Goal: Transaction & Acquisition: Purchase product/service

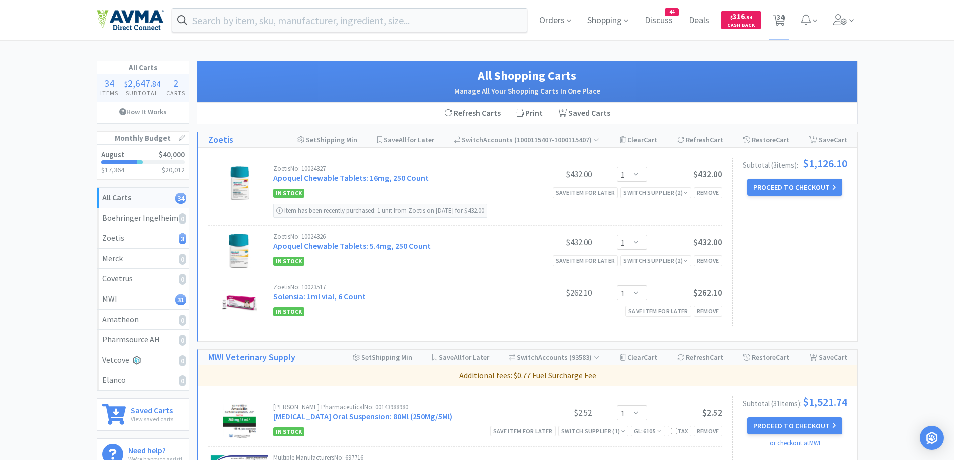
select select "1"
select select "2"
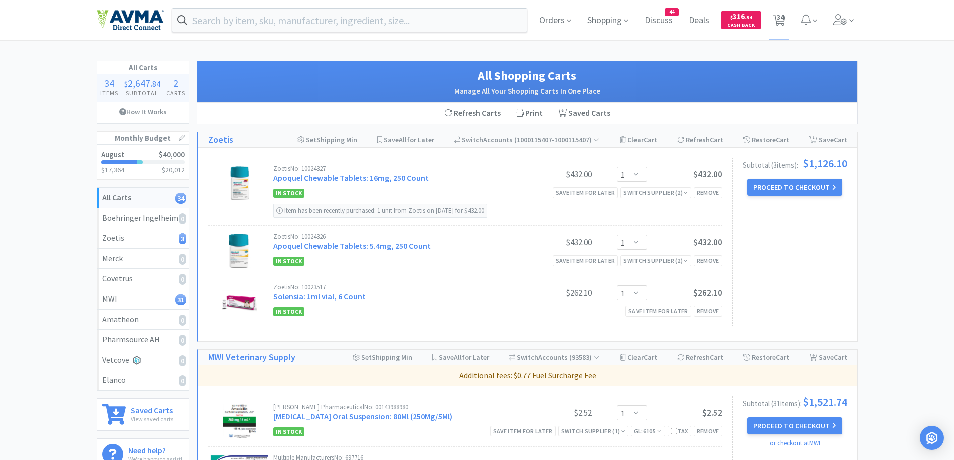
select select "2"
select select "1"
select select "2"
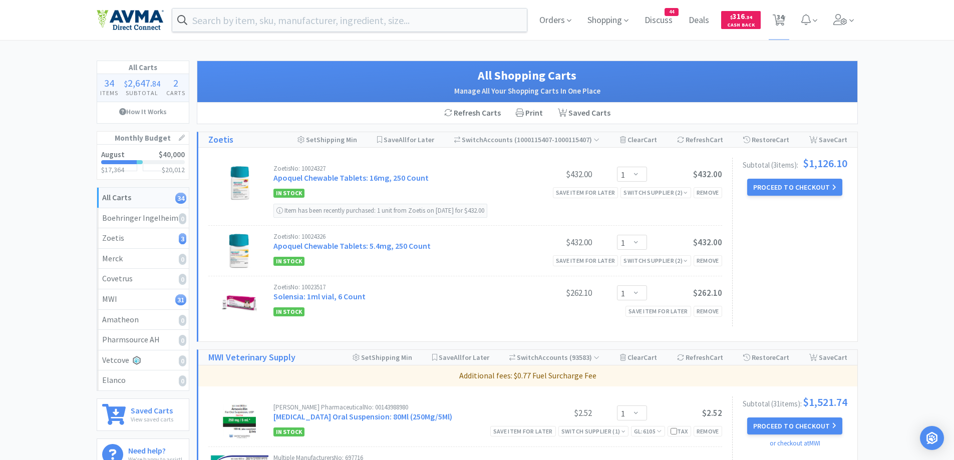
select select "2"
select select "10"
select select "1"
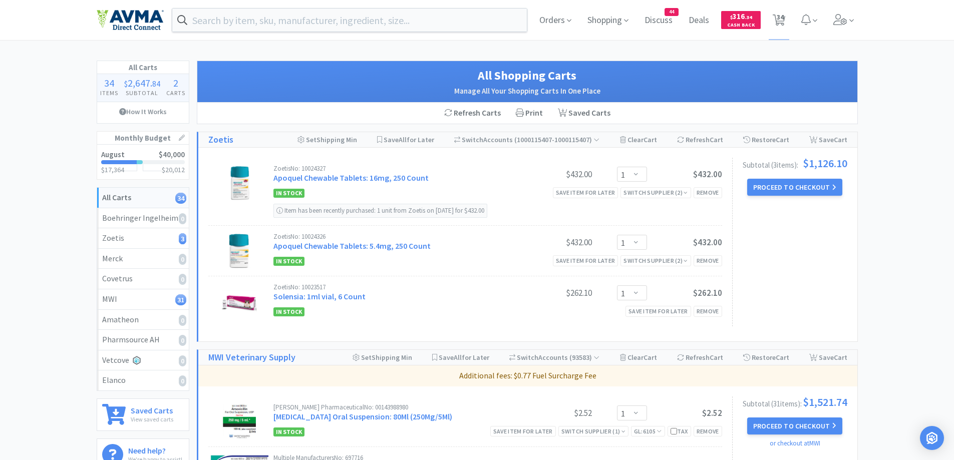
select select "4"
select select "2"
select select "1"
select select "2"
select select "1"
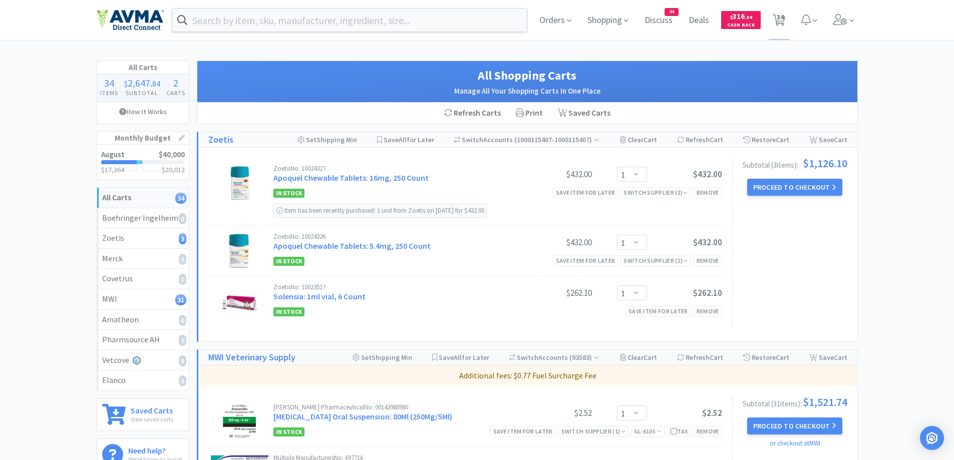
select select "1"
select select "6"
select select "1"
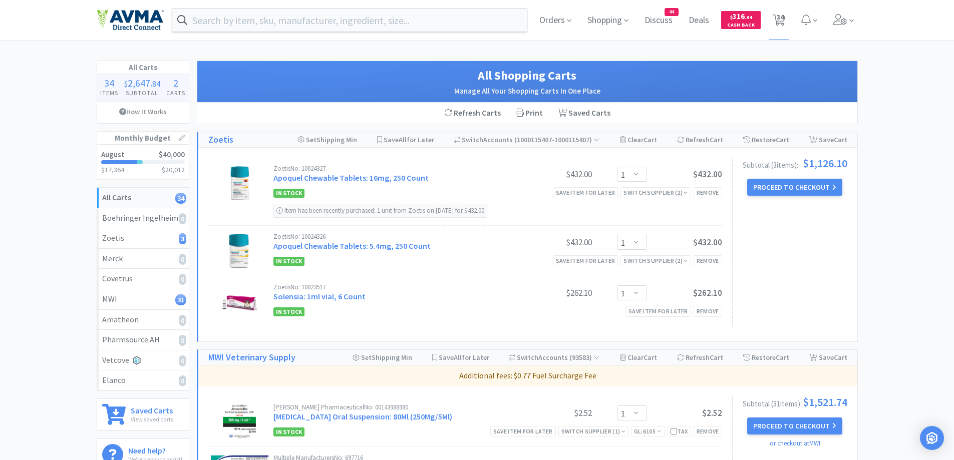
select select "5"
select select "1"
select select "4"
select select "1"
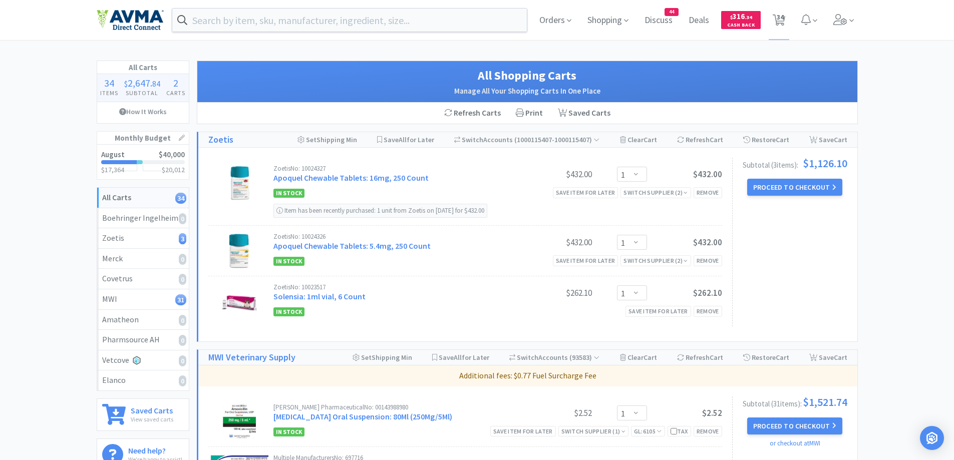
select select "1"
select select "5"
select select "1"
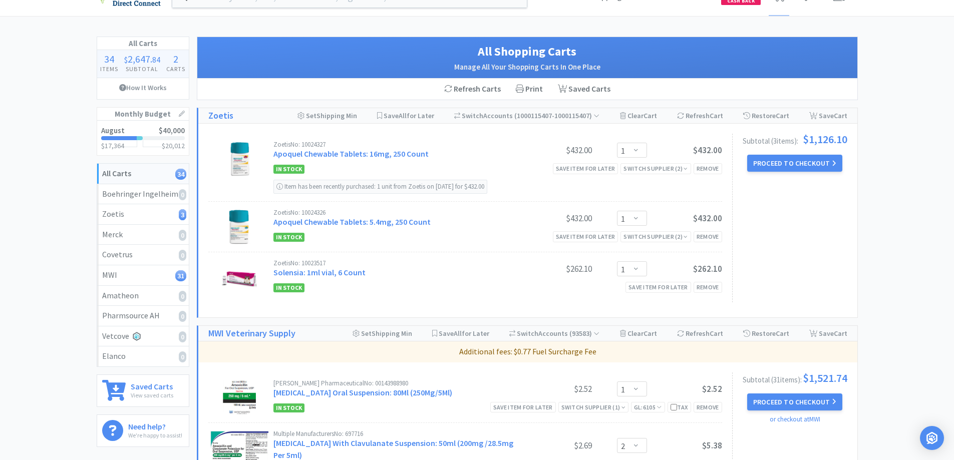
scroll to position [0, 0]
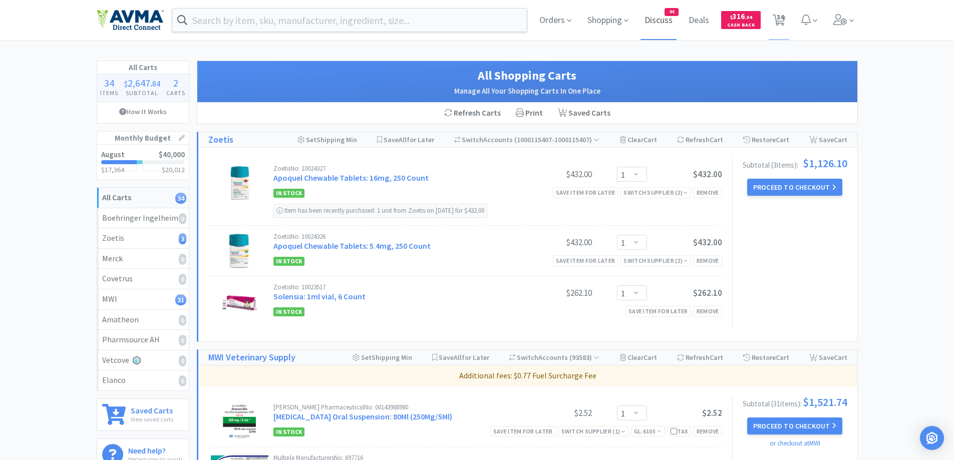
click at [663, 21] on span "Discuss" at bounding box center [658, 20] width 36 height 40
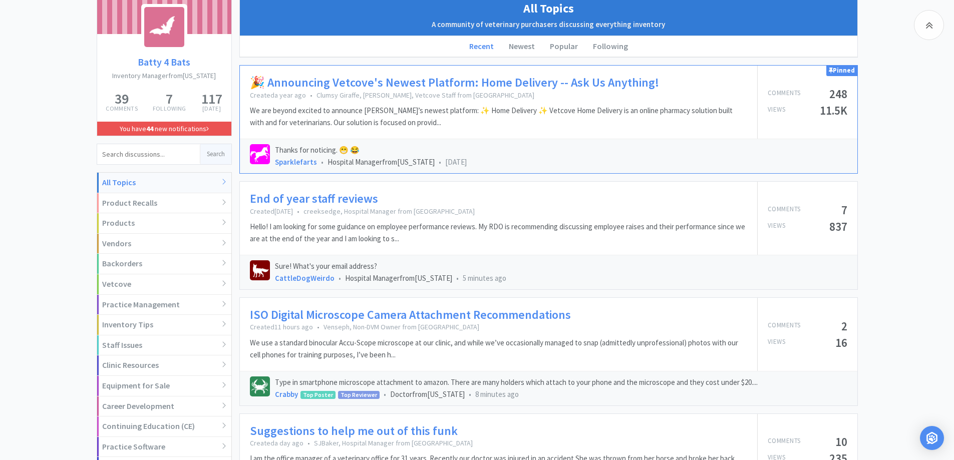
scroll to position [141, 0]
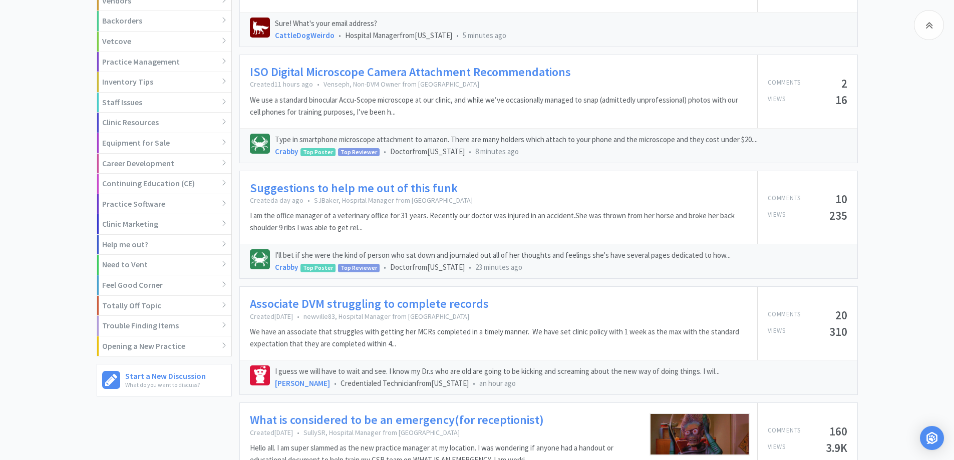
click at [325, 181] on link "Suggestions to help me out of this funk" at bounding box center [354, 188] width 208 height 15
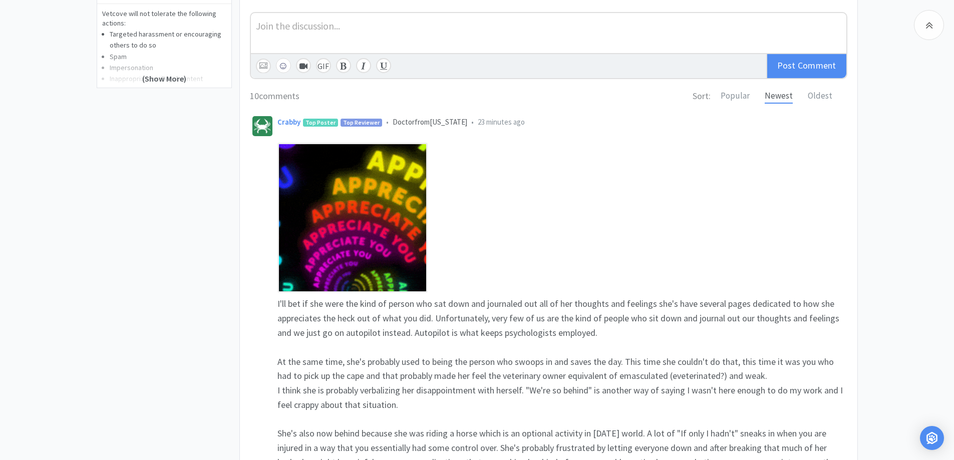
scroll to position [501, 0]
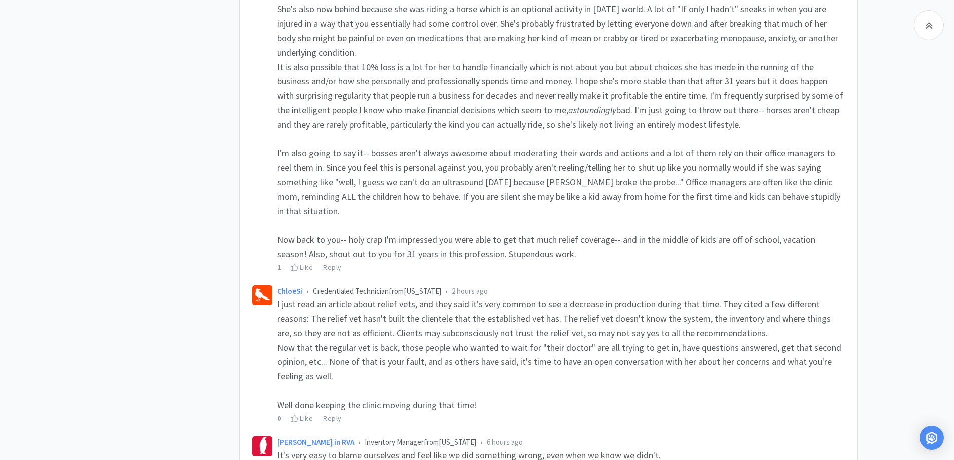
scroll to position [701, 0]
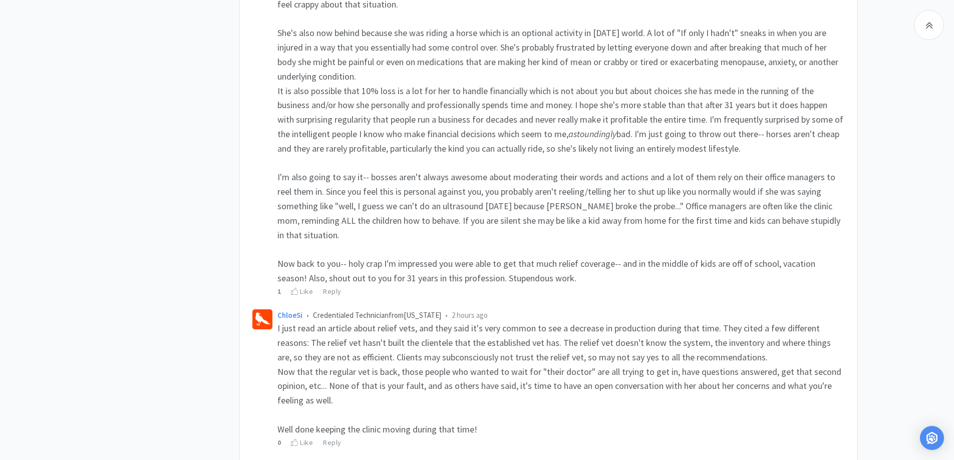
click at [911, 129] on div "Related Threads What is this called? Active Scavenging System Part? 113 Views •…" at bounding box center [477, 379] width 954 height 1977
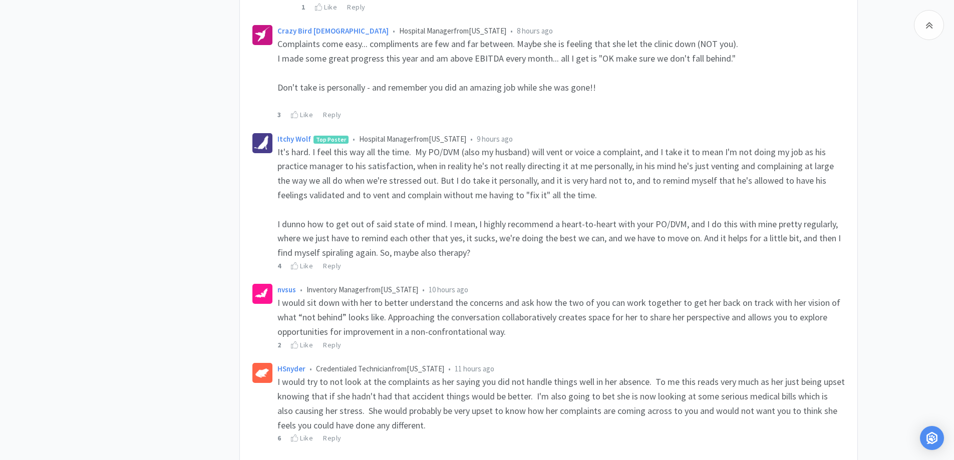
scroll to position [1602, 0]
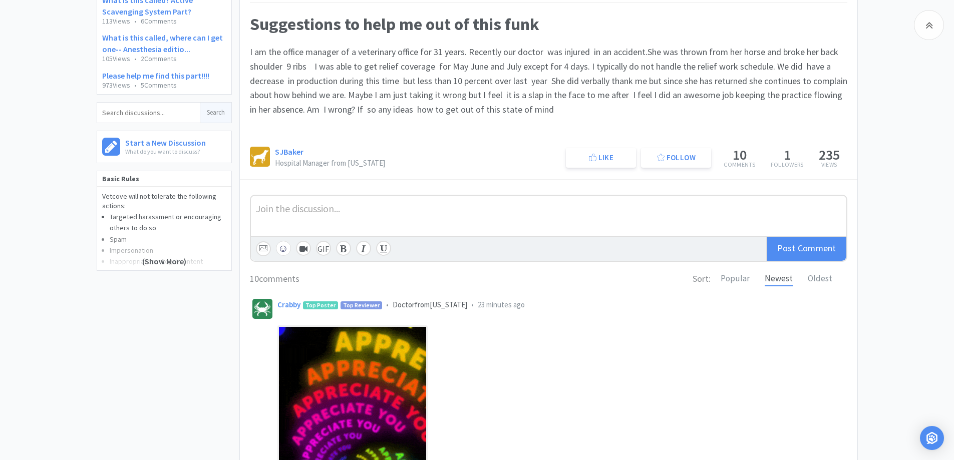
scroll to position [0, 0]
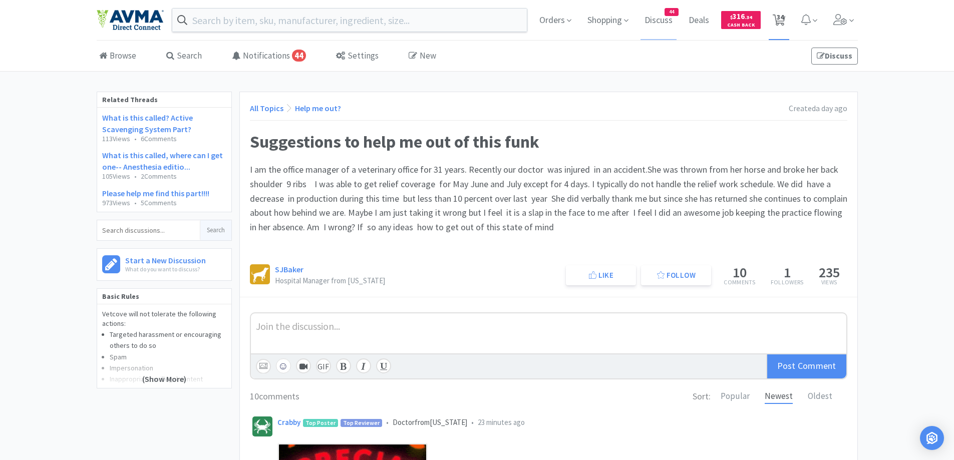
click at [780, 7] on span "34" at bounding box center [779, 17] width 7 height 40
select select "1"
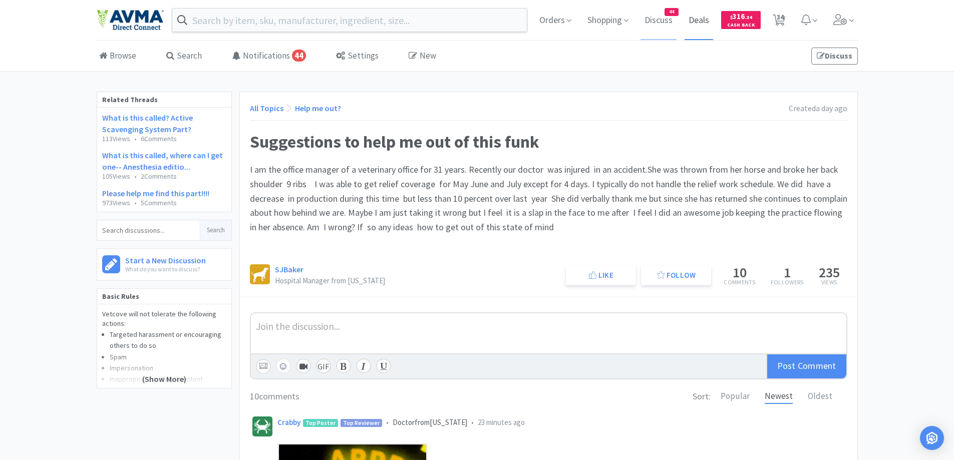
select select "2"
select select "1"
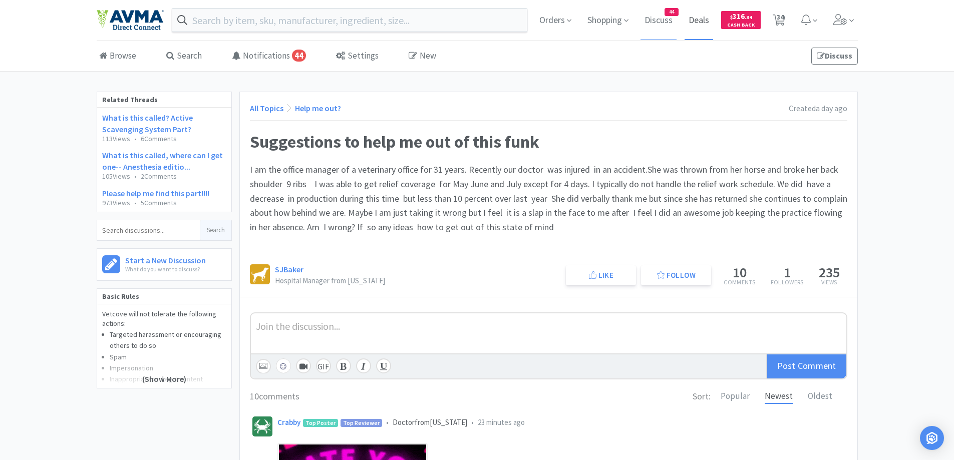
select select "2"
select select "10"
select select "1"
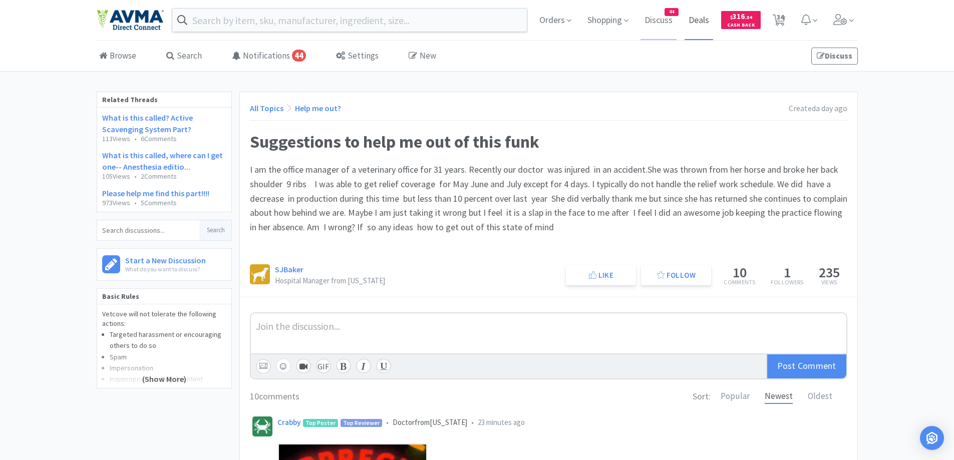
select select "1"
select select "4"
select select "2"
select select "1"
select select "2"
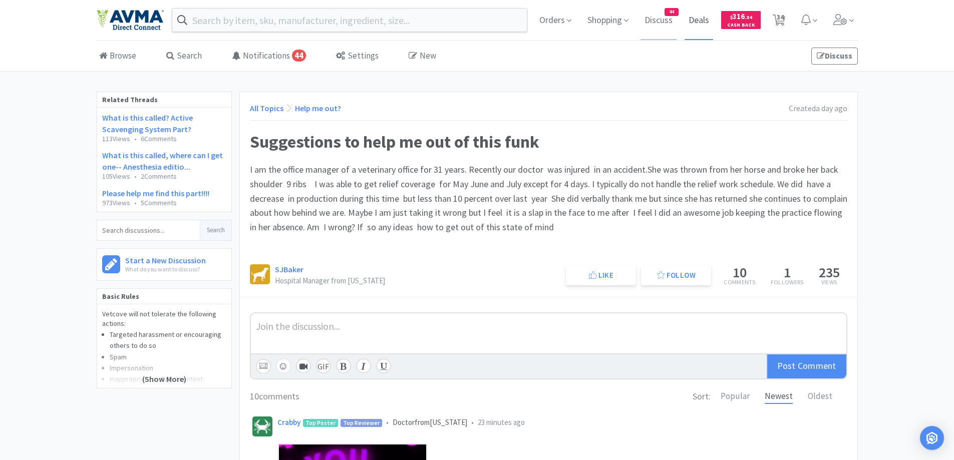
select select "1"
select select "6"
select select "1"
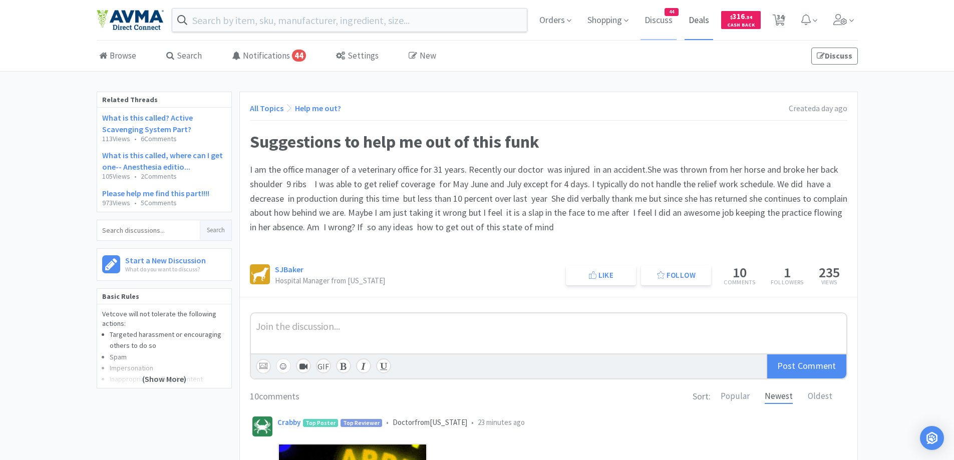
select select "1"
select select "5"
select select "1"
select select "4"
select select "1"
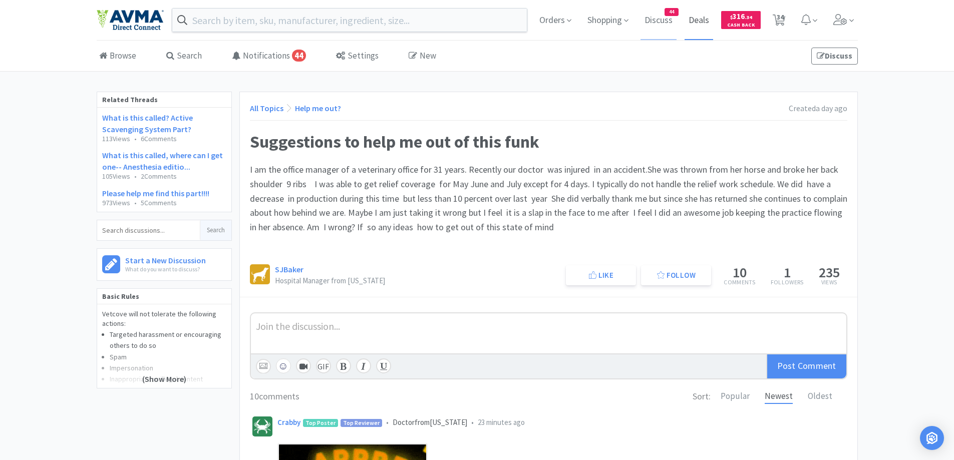
select select "1"
select select "5"
select select "1"
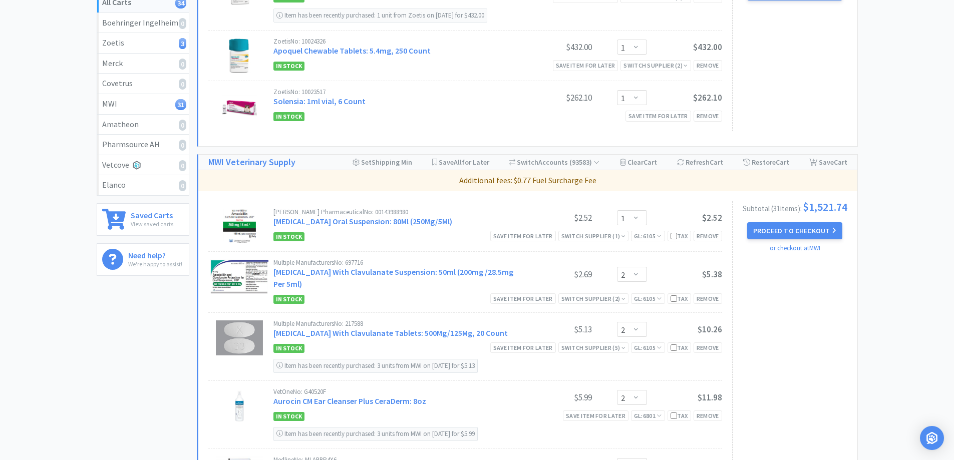
scroll to position [56, 0]
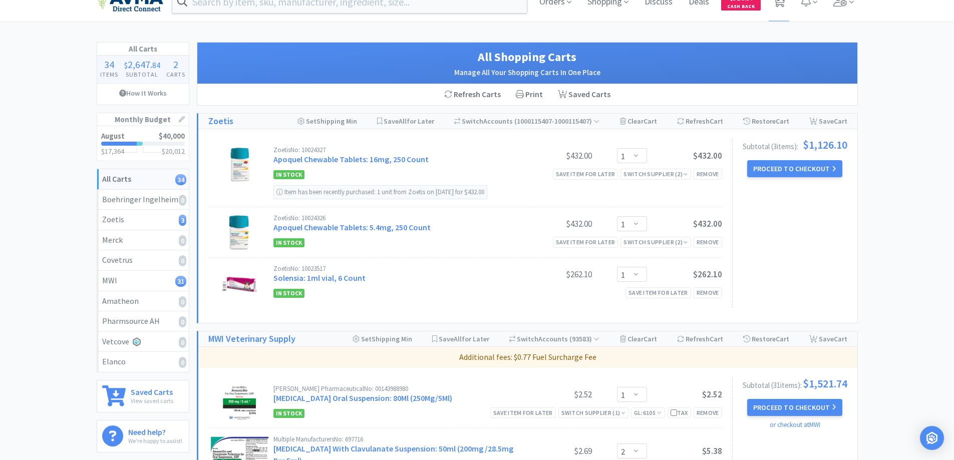
scroll to position [0, 0]
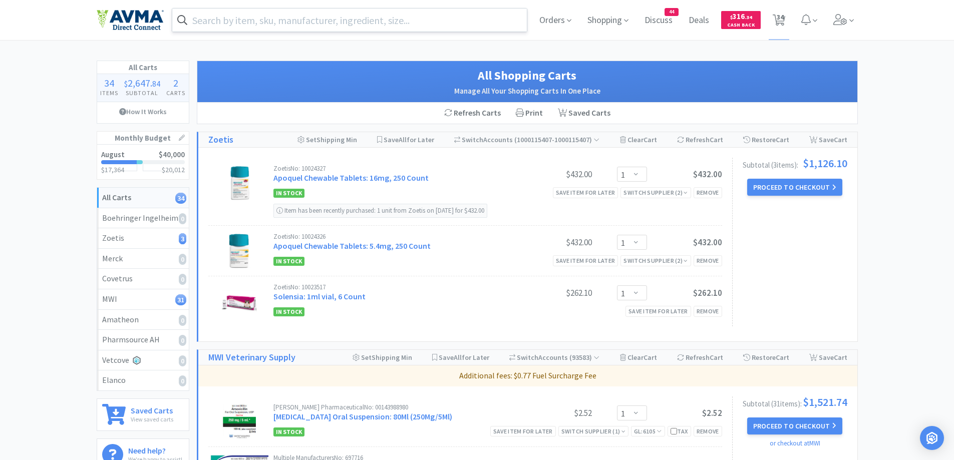
click at [328, 28] on input "text" at bounding box center [349, 20] width 355 height 23
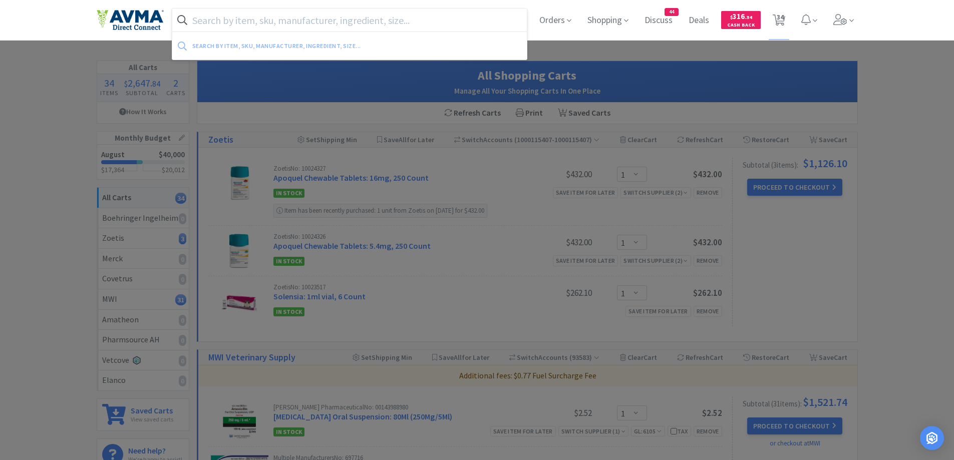
paste input "Neo Poly"
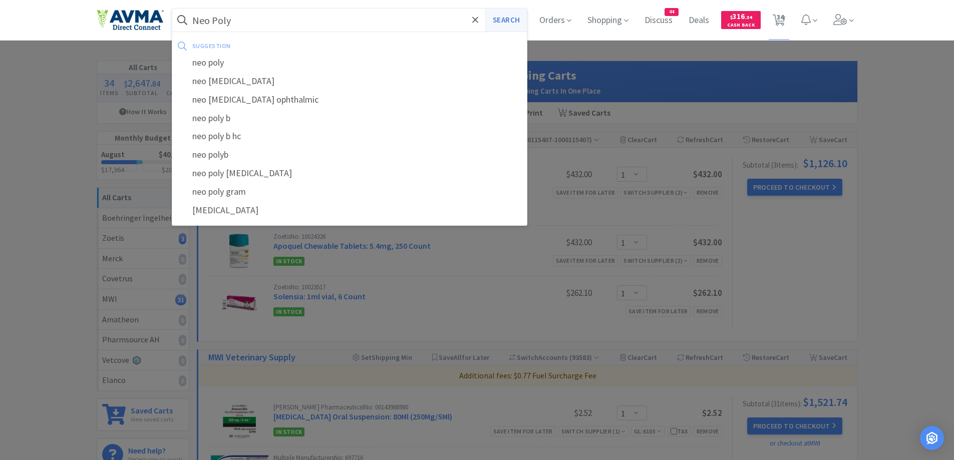
type input "Neo Poly"
click at [522, 25] on button "Search" at bounding box center [506, 20] width 42 height 23
select select "1"
select select "2"
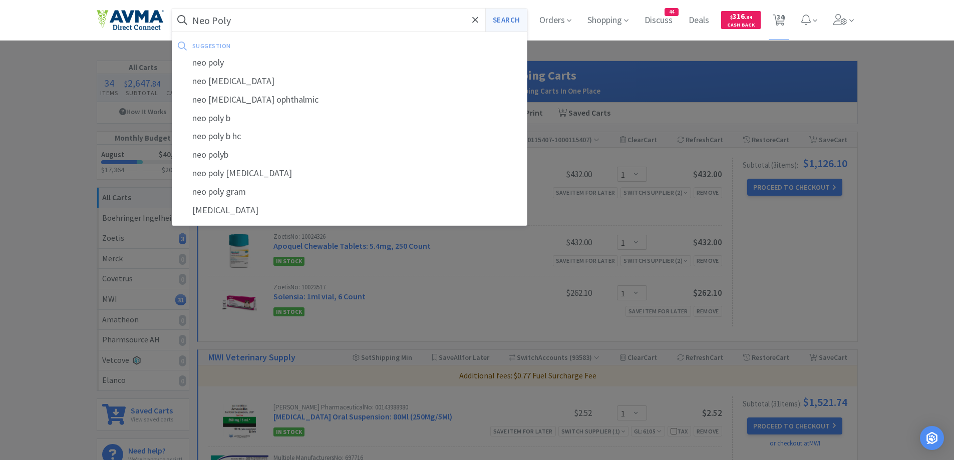
select select "2"
select select "1"
select select "2"
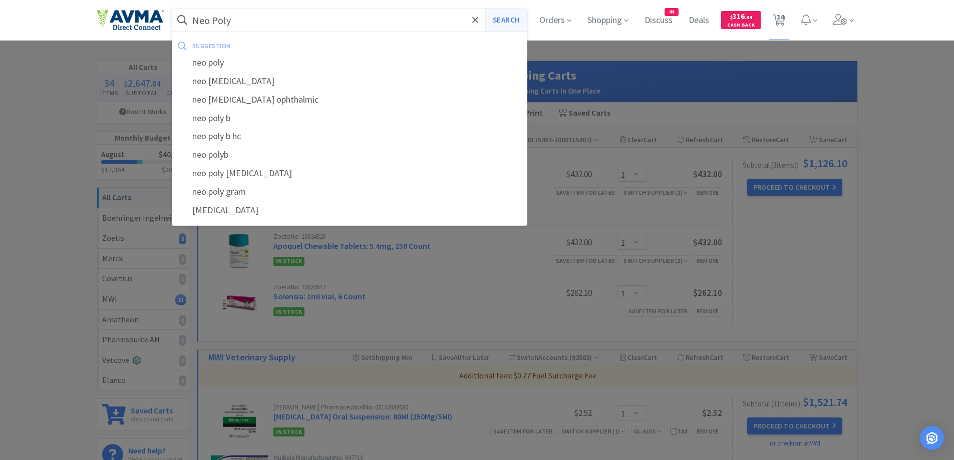
select select "10"
select select "1"
select select "4"
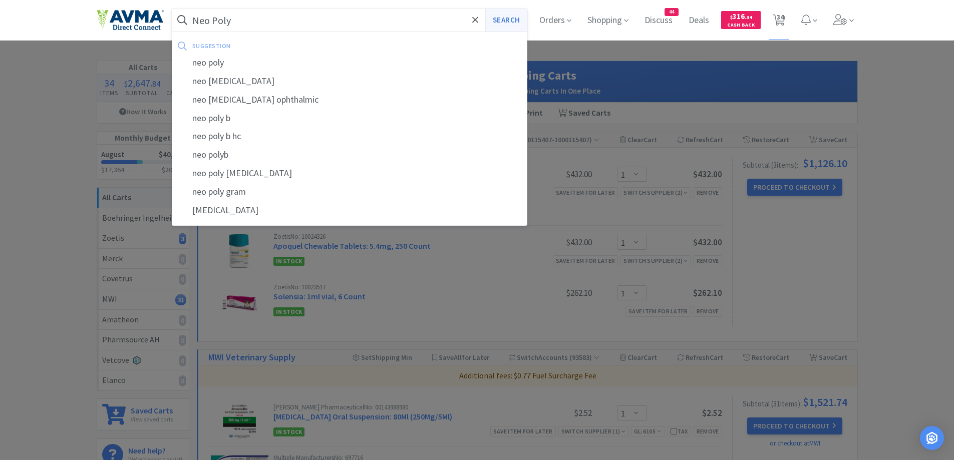
select select "2"
select select "1"
select select "2"
select select "1"
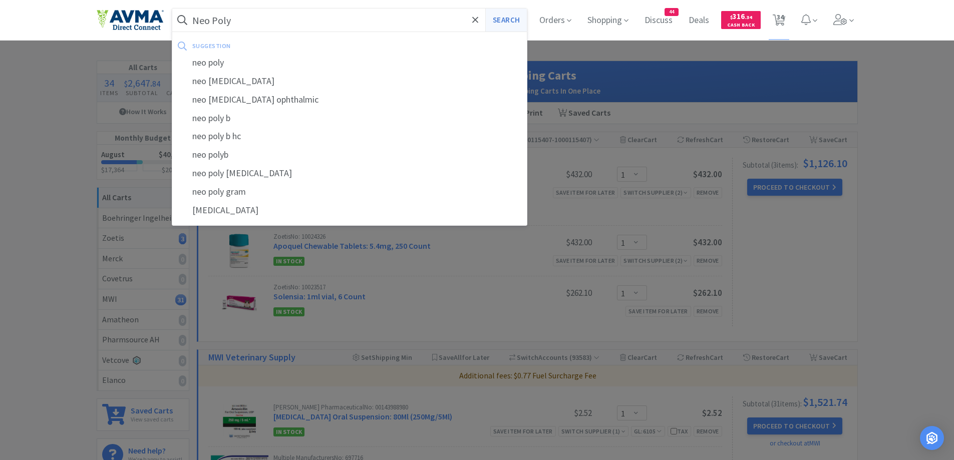
select select "1"
select select "6"
select select "1"
select select "5"
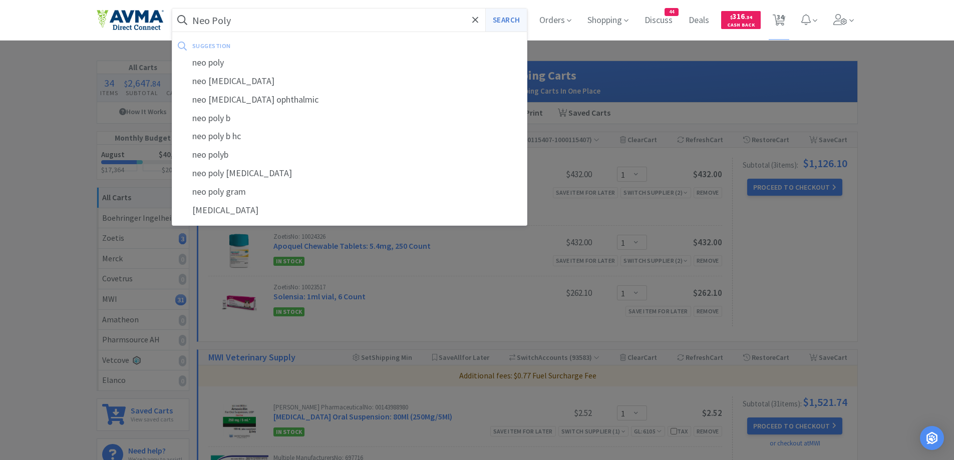
select select "1"
select select "4"
select select "1"
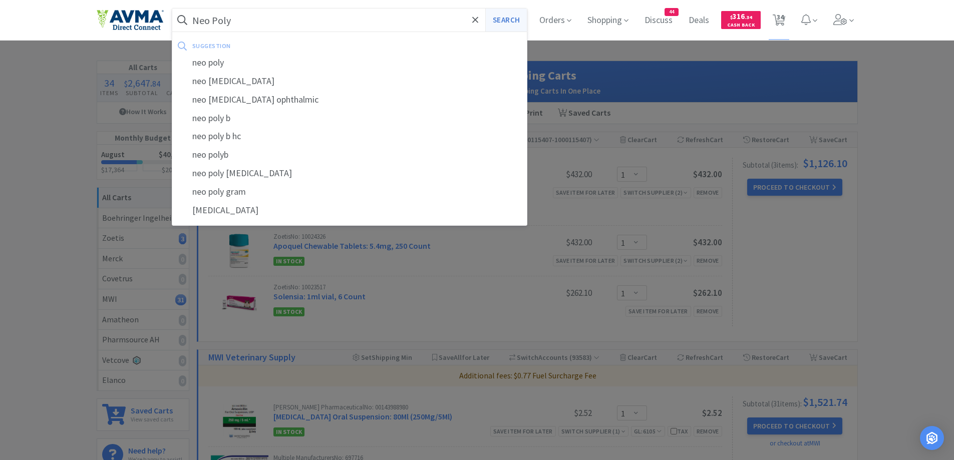
select select "1"
select select "5"
select select "1"
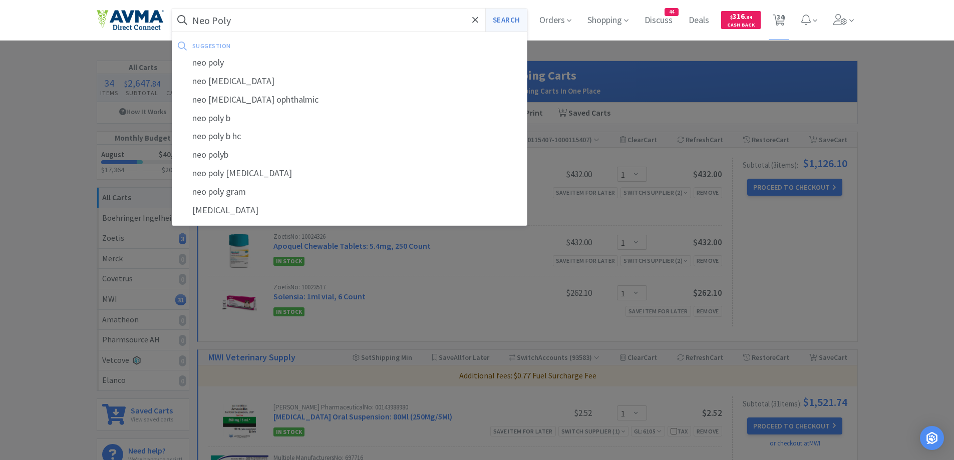
select select "1"
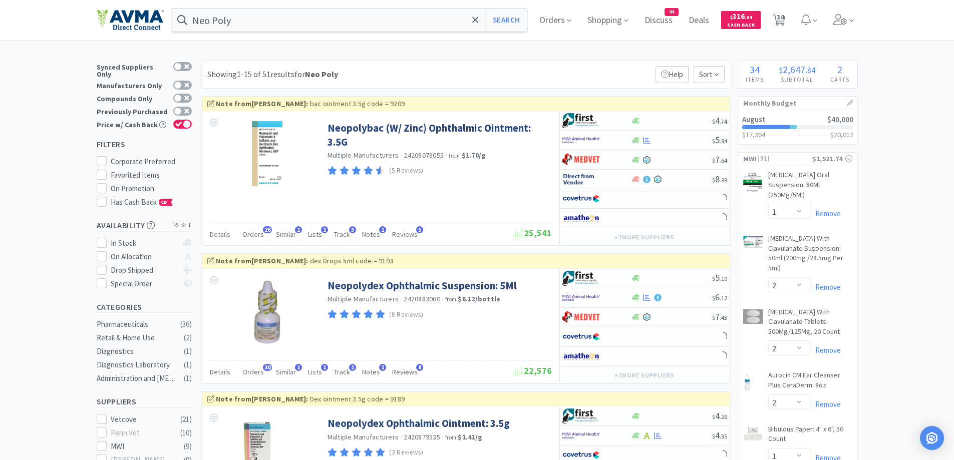
click at [481, 64] on div "Showing 1-15 of 51 results for Neo Poly Filters Help Sort" at bounding box center [466, 75] width 528 height 28
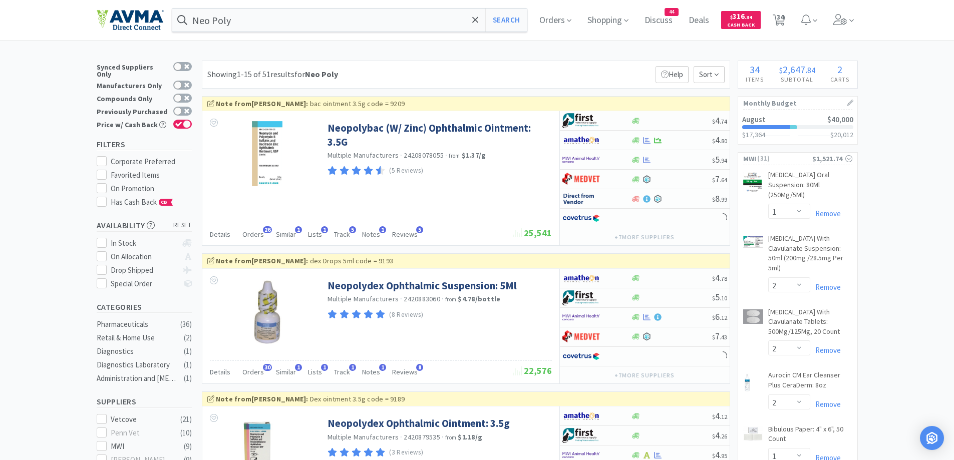
click at [610, 156] on div at bounding box center [589, 159] width 55 height 17
select select "1"
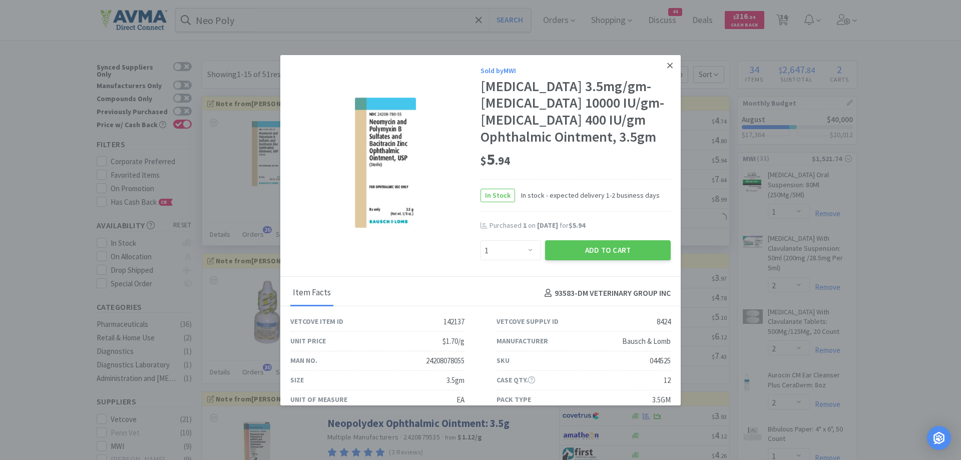
click at [661, 68] on link at bounding box center [670, 66] width 18 height 22
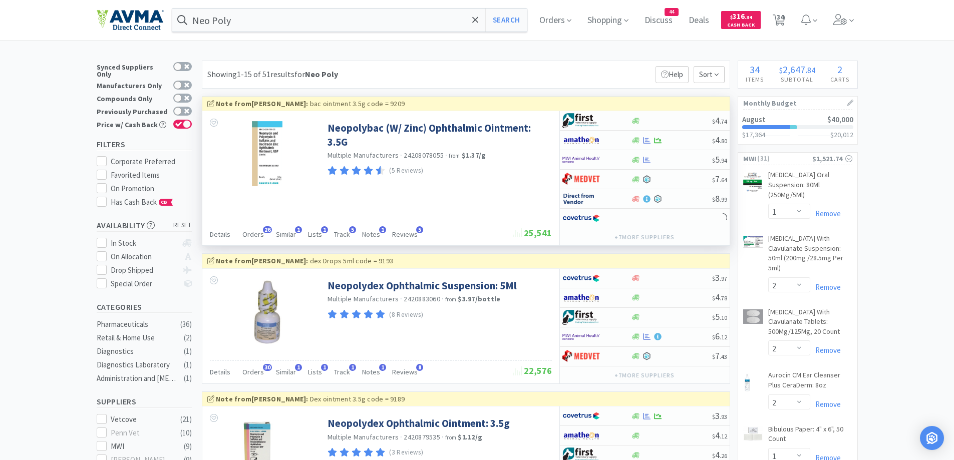
click at [629, 177] on div at bounding box center [596, 179] width 69 height 17
select select "1"
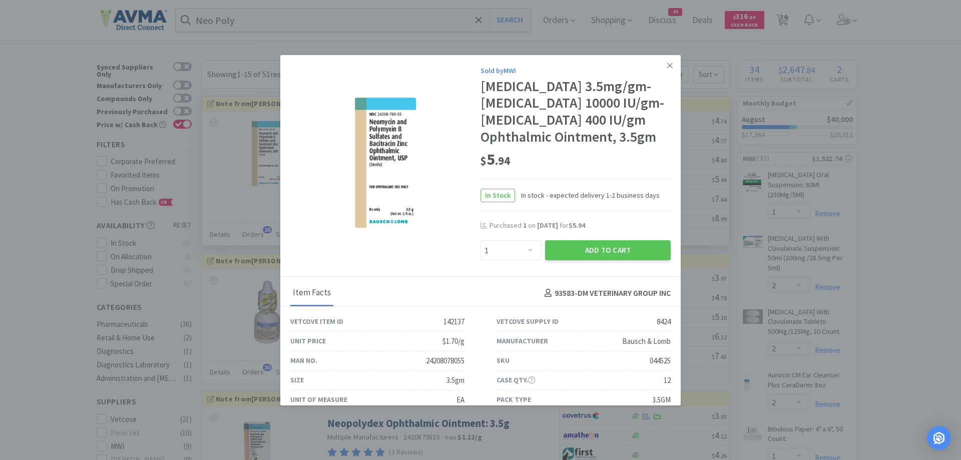
click at [615, 170] on div "$ 5 . 94" at bounding box center [576, 159] width 190 height 21
click at [597, 260] on button "Add to Cart" at bounding box center [608, 250] width 126 height 20
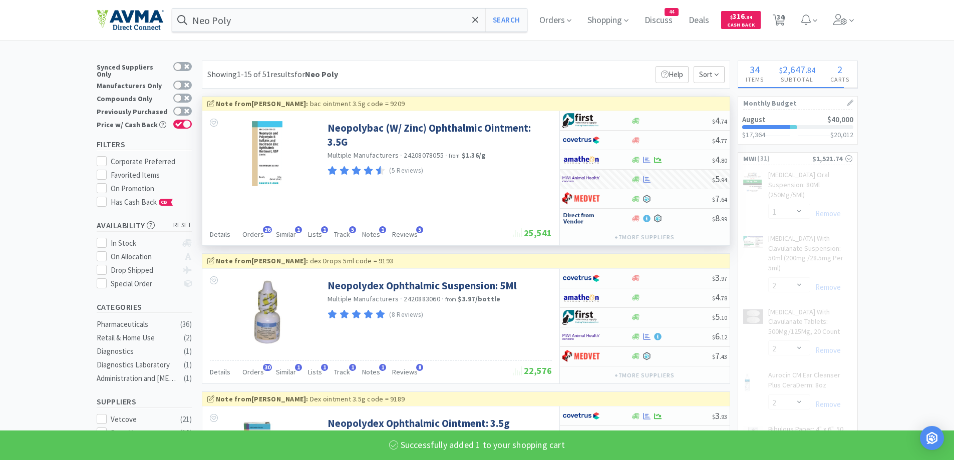
click at [539, 70] on div "Showing 1-15 of 51 results for Neo Poly Filters Help Sort" at bounding box center [466, 75] width 528 height 28
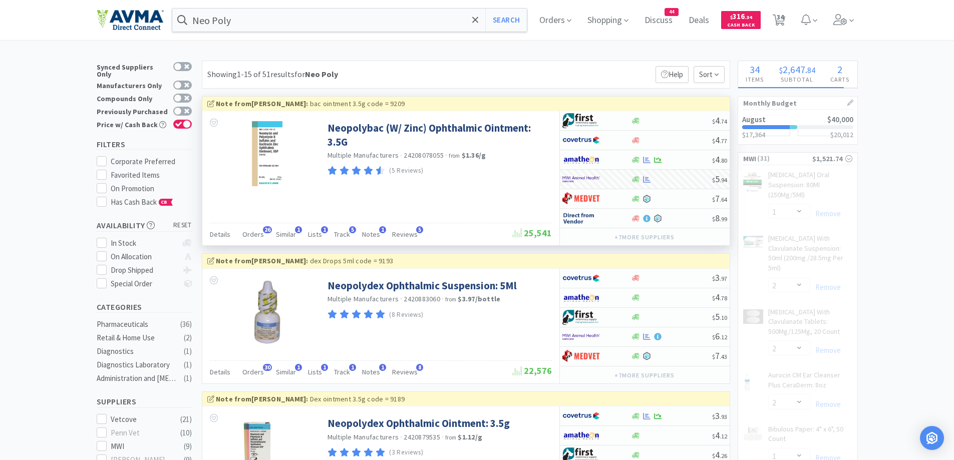
select select "6"
select select "1"
select select "5"
select select "1"
select select "4"
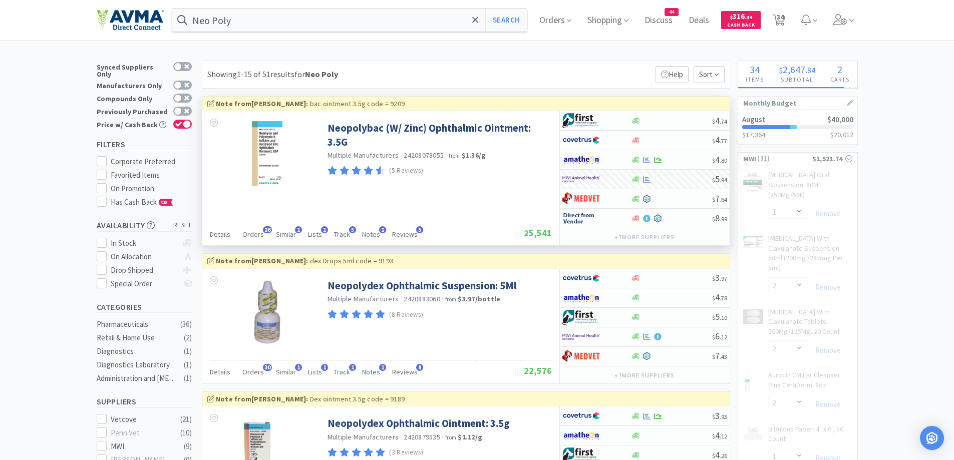
select select "1"
select select "5"
select select "1"
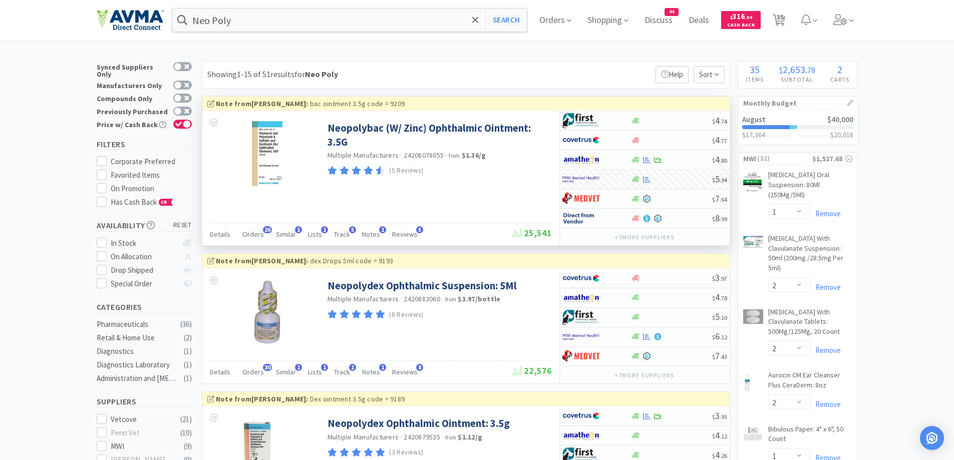
click at [783, 21] on span "35" at bounding box center [779, 17] width 7 height 40
select select "1"
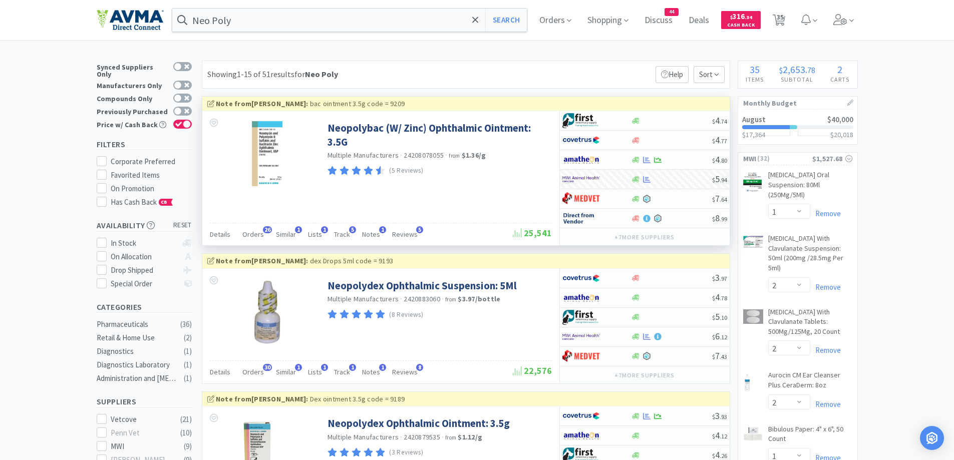
select select "1"
select select "2"
select select "1"
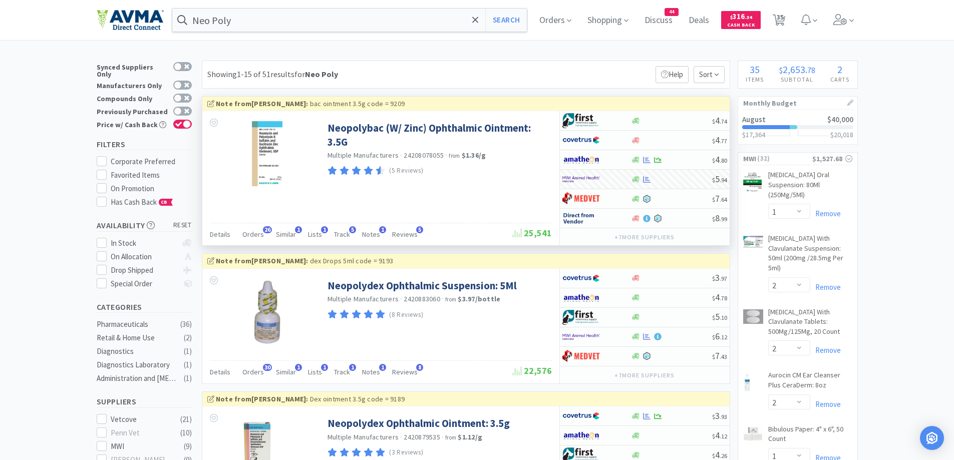
select select "1"
select select "2"
select select "10"
select select "1"
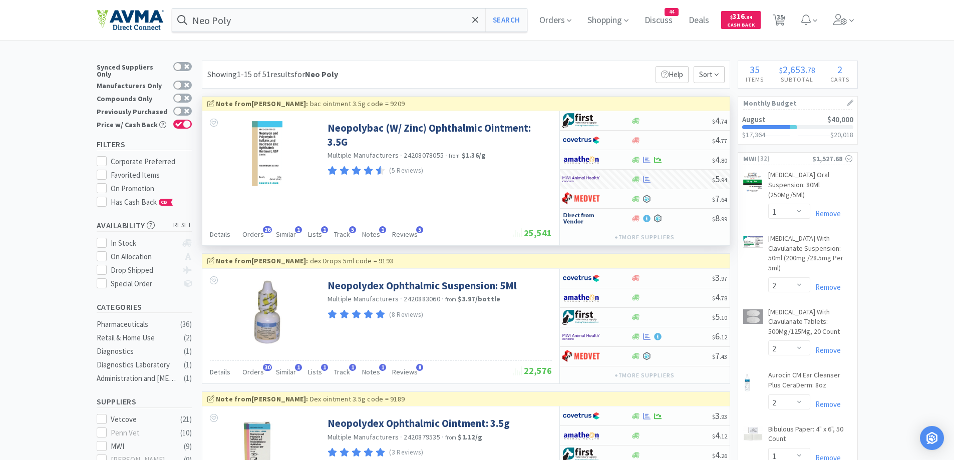
select select "1"
select select "4"
select select "2"
select select "1"
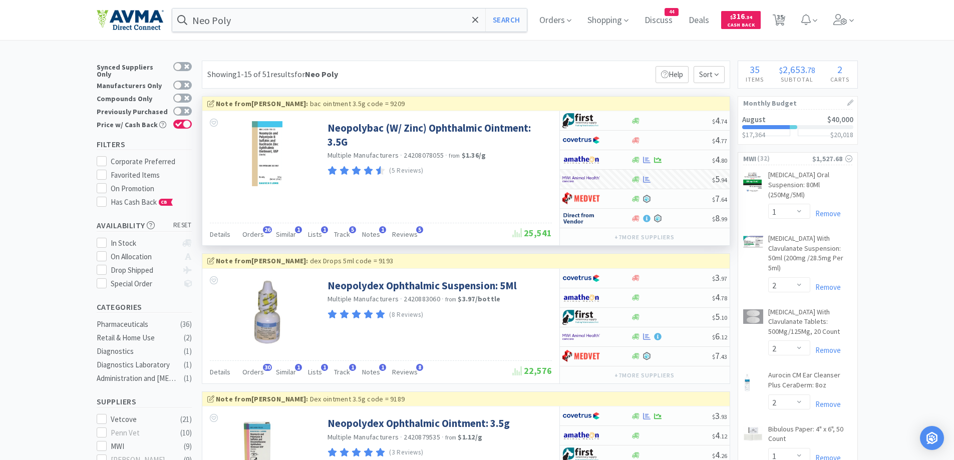
select select "2"
select select "1"
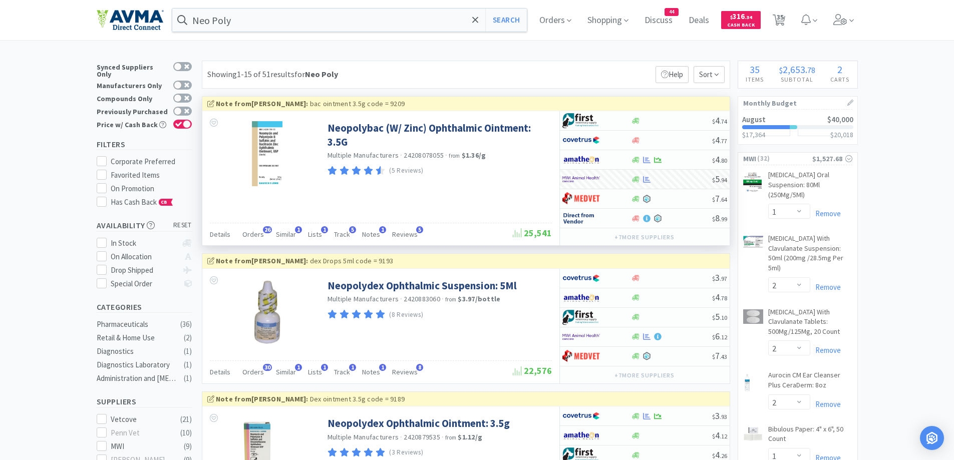
select select "6"
select select "1"
select select "5"
select select "1"
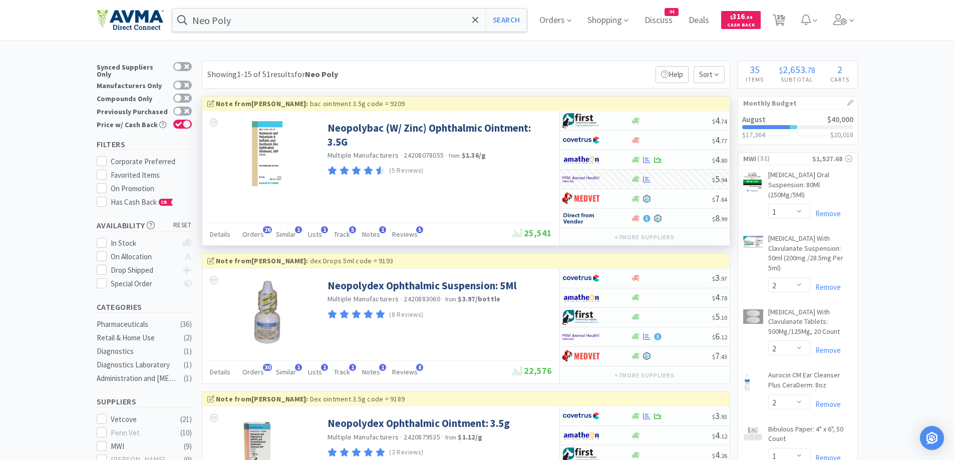
select select "4"
select select "1"
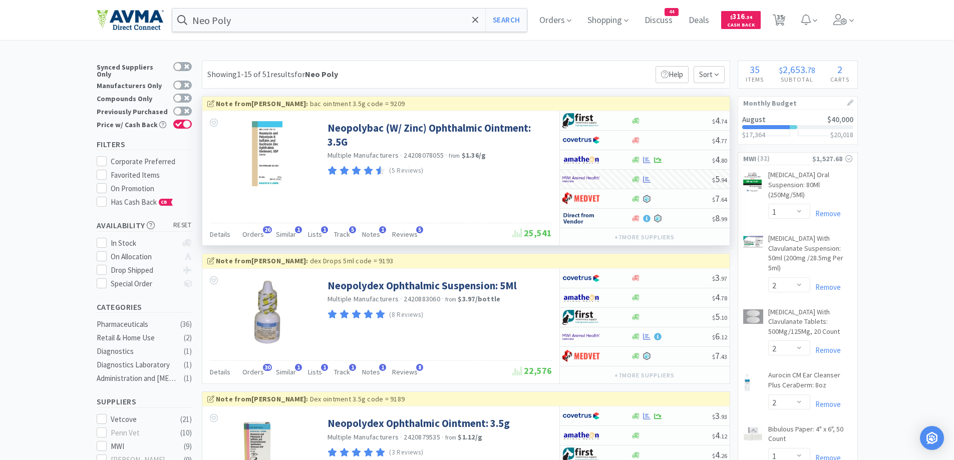
select select "5"
select select "1"
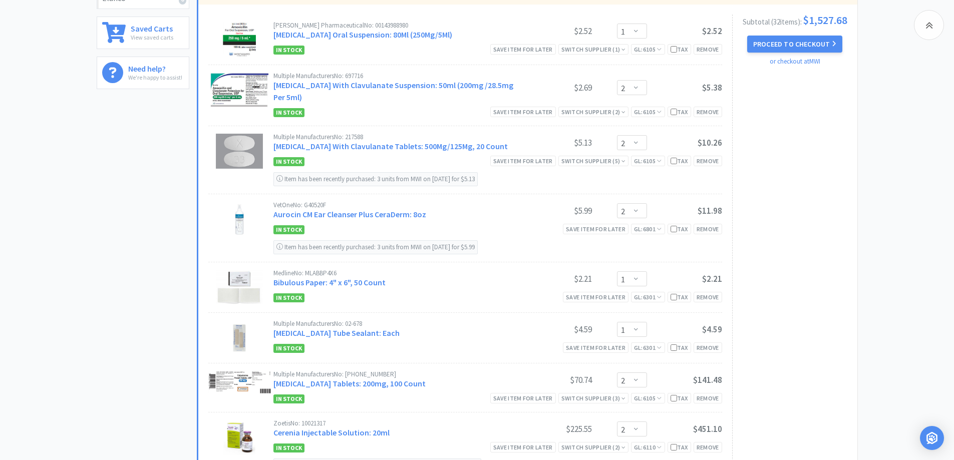
scroll to position [401, 0]
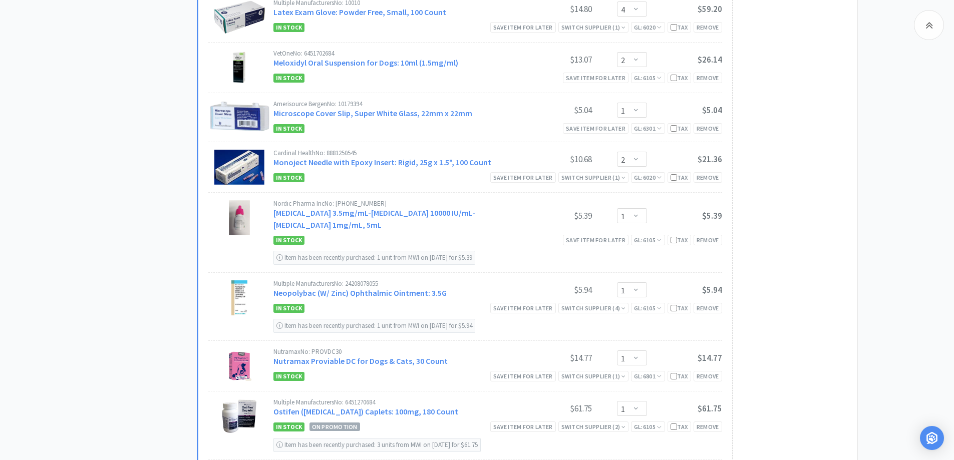
scroll to position [1101, 0]
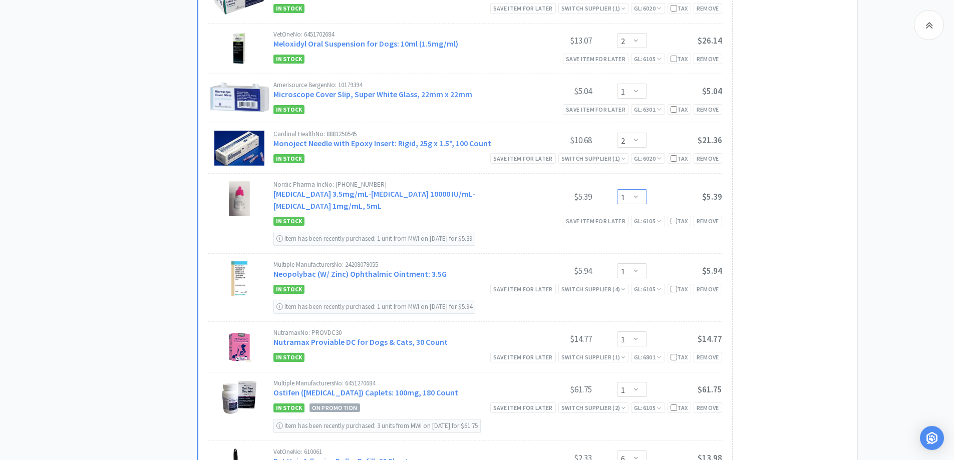
click at [640, 197] on select "Enter Quantity 1 2 3 4 5 6 7 8 9 10 11 12 13 14 15 16 17 18 19 20 Enter Quantity" at bounding box center [632, 196] width 30 height 15
click at [617, 189] on select "Enter Quantity 1 2 3 4 5 6 7 8 9 10 11 12 13 14 15 16 17 18 19 20 Enter Quantity" at bounding box center [632, 196] width 30 height 15
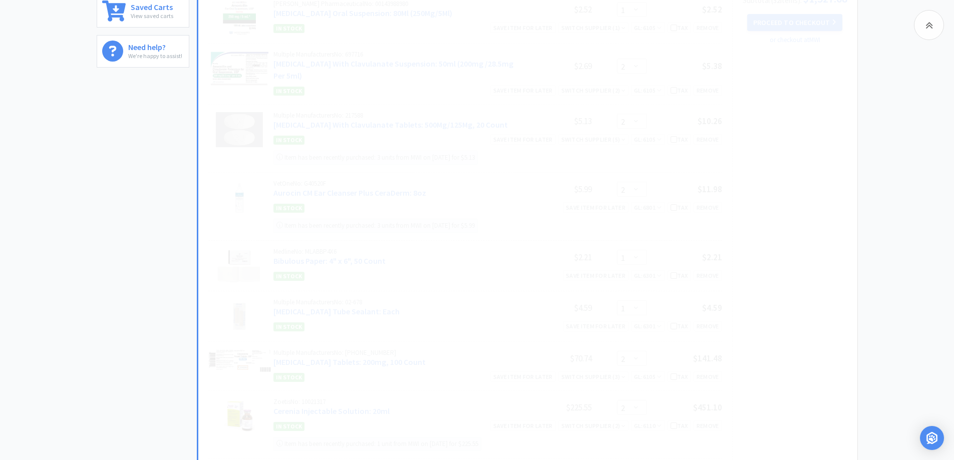
scroll to position [401, 0]
select select "2"
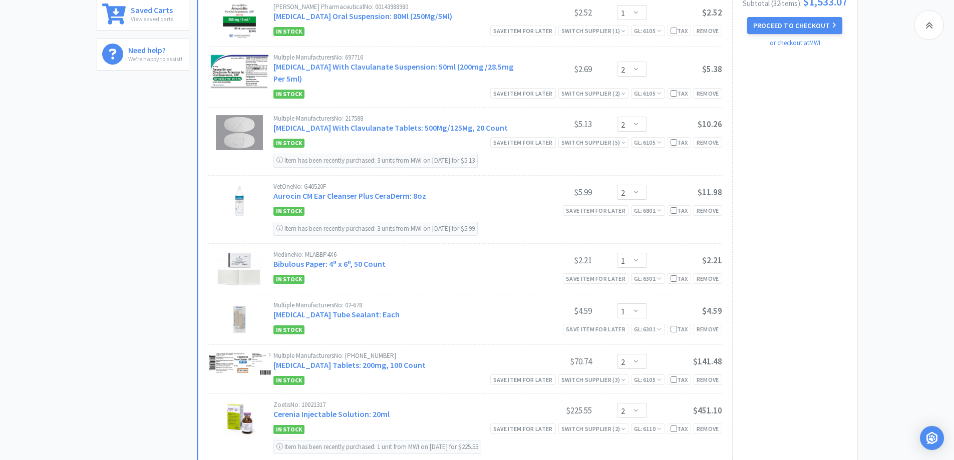
scroll to position [300, 0]
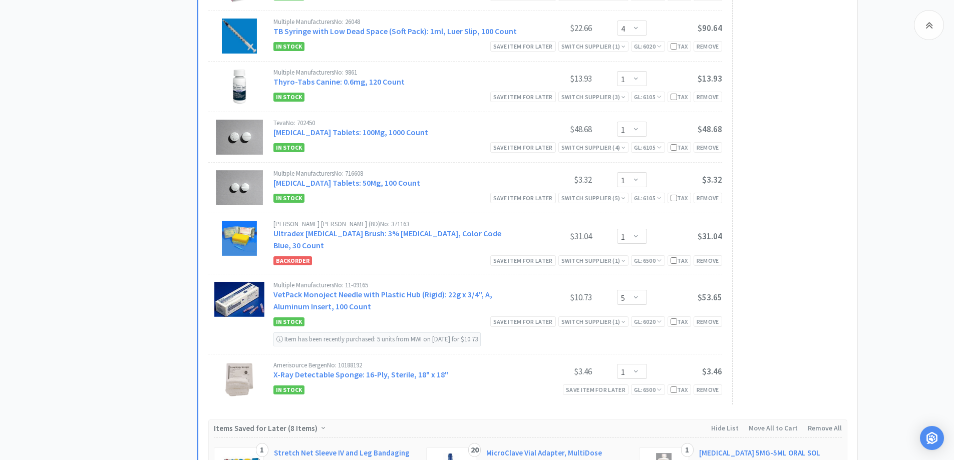
scroll to position [1502, 0]
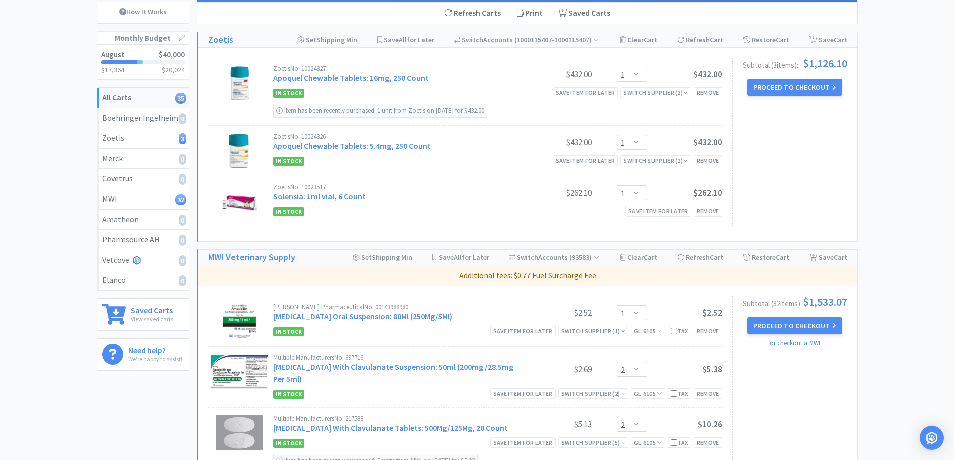
scroll to position [0, 0]
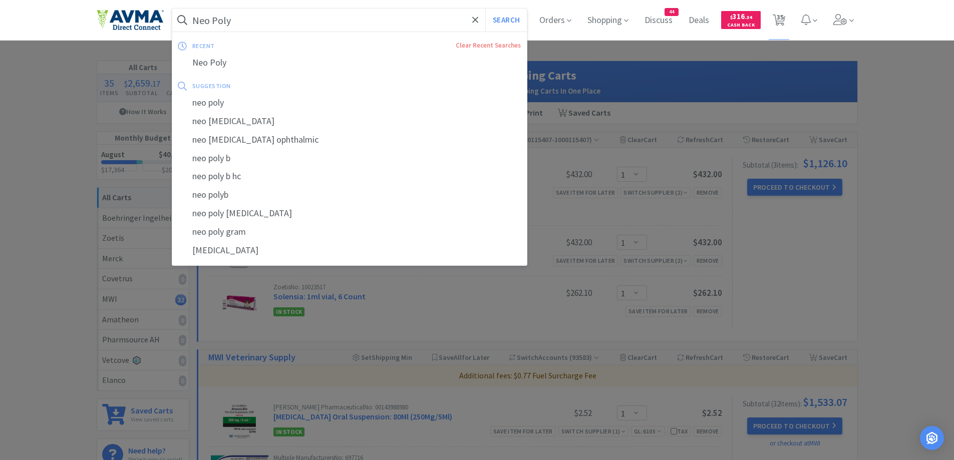
click at [245, 22] on input "Neo Poly" at bounding box center [349, 20] width 355 height 23
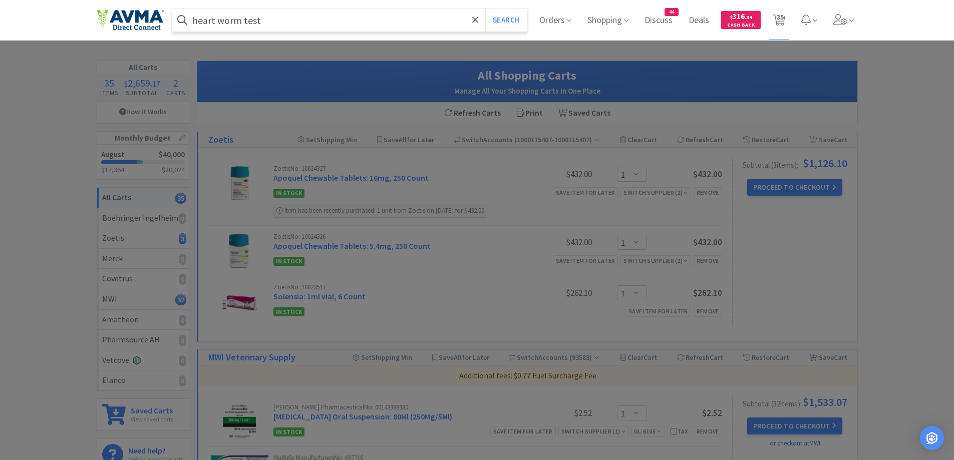
type input "heart worm test"
click at [485, 9] on button "Search" at bounding box center [506, 20] width 42 height 23
select select "1"
select select "2"
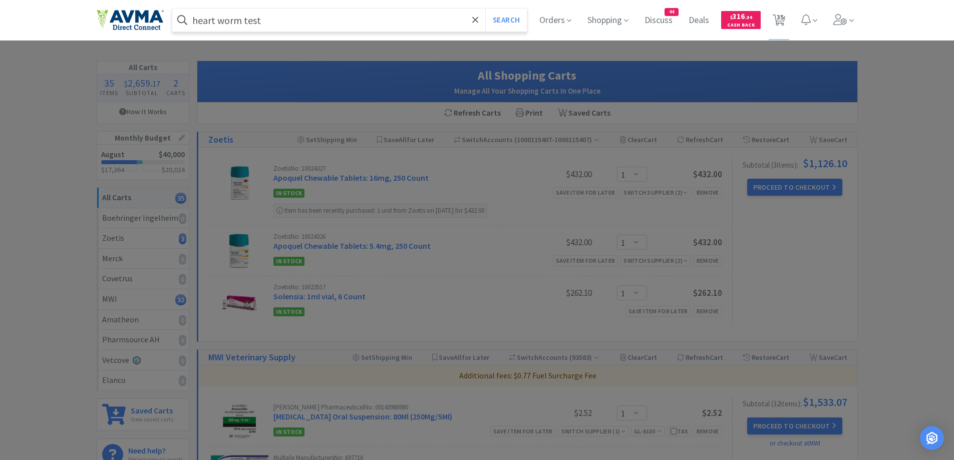
select select "2"
select select "1"
select select "2"
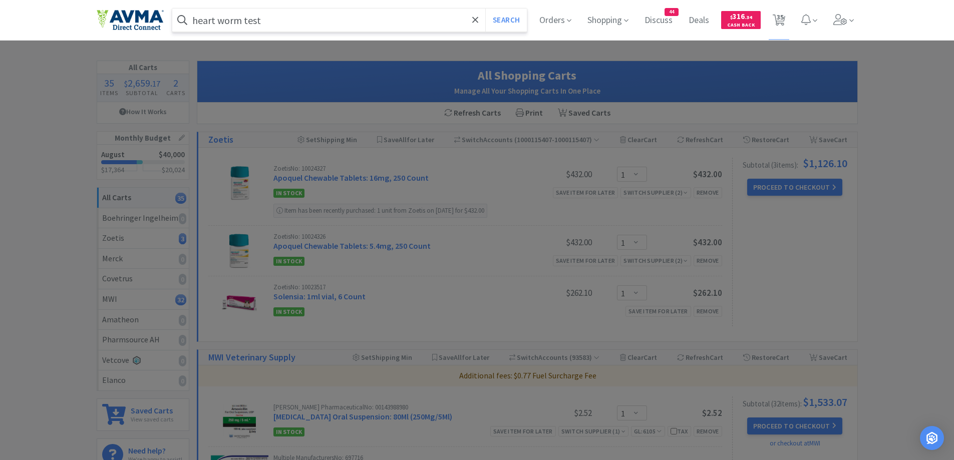
select select "10"
select select "1"
select select "4"
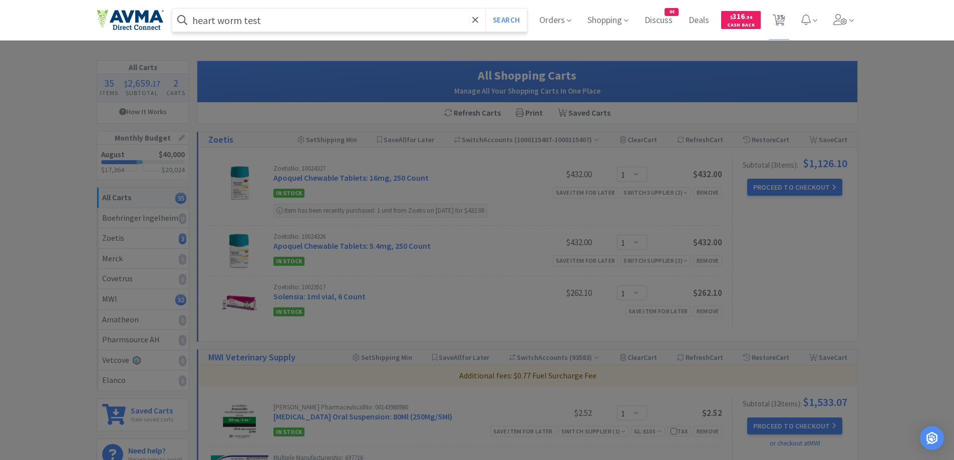
select select "2"
select select "1"
select select "2"
select select "1"
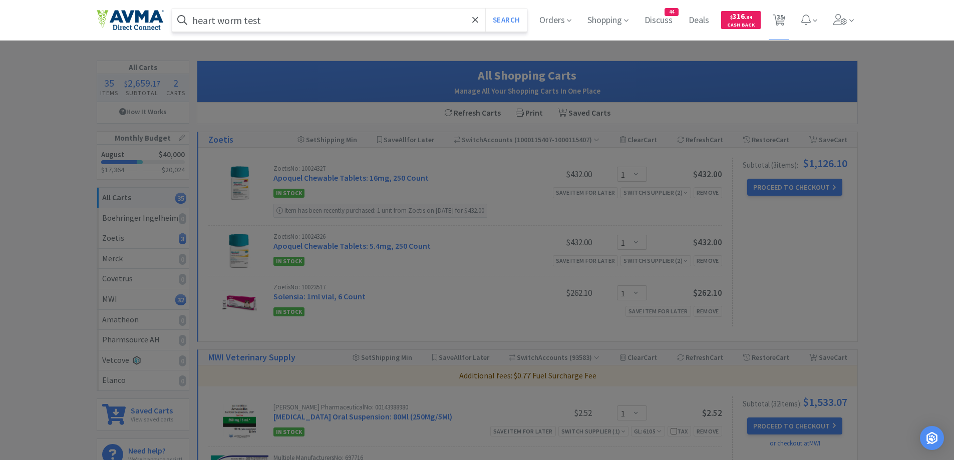
select select "1"
select select "6"
select select "1"
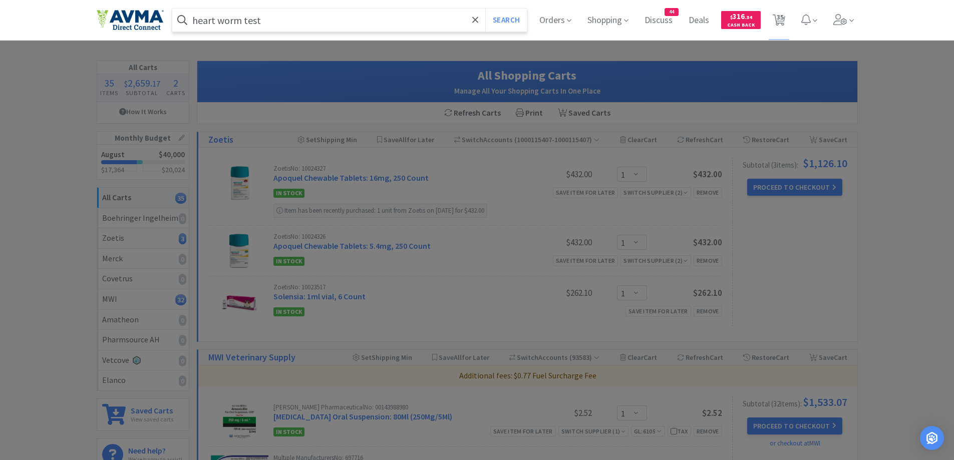
select select "5"
select select "1"
select select "4"
select select "1"
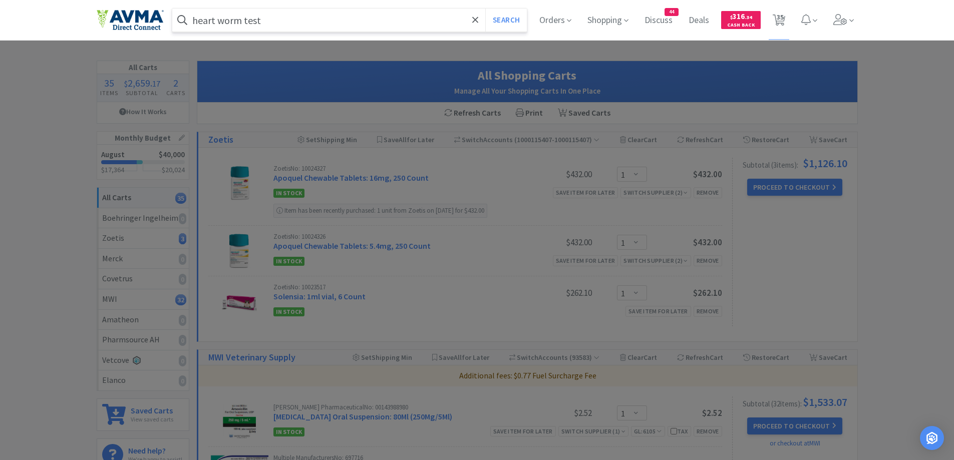
select select "1"
select select "5"
select select "1"
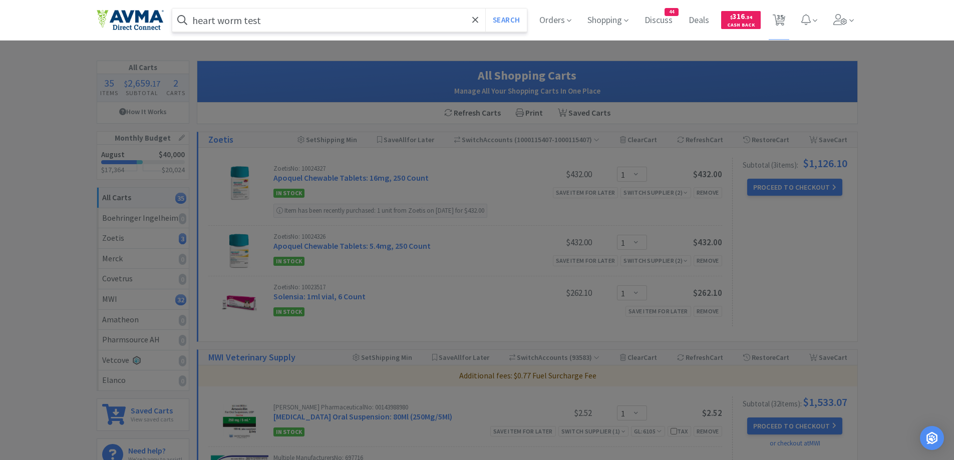
select select "1"
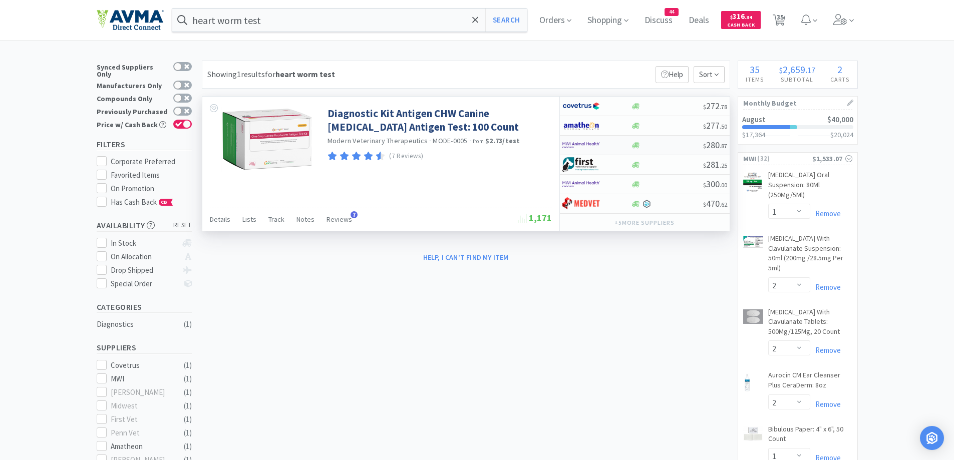
click at [642, 147] on div at bounding box center [667, 146] width 72 height 8
select select "1"
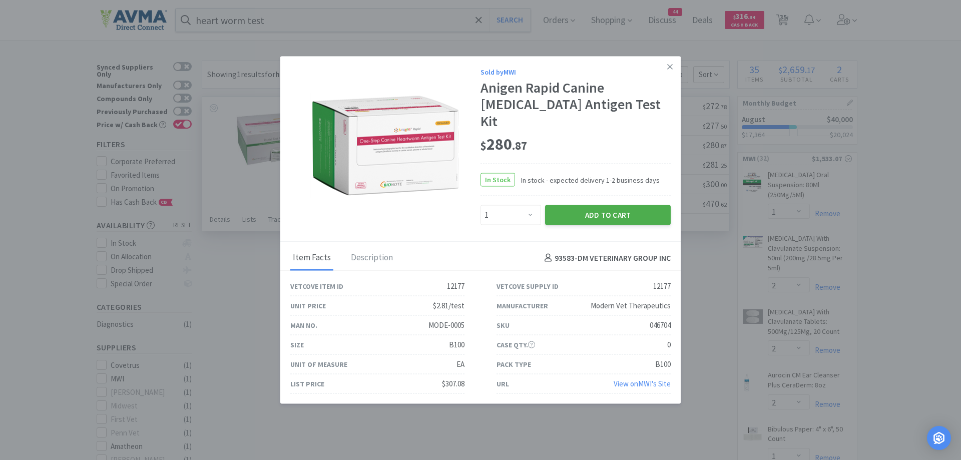
click at [600, 211] on button "Add to Cart" at bounding box center [608, 215] width 126 height 20
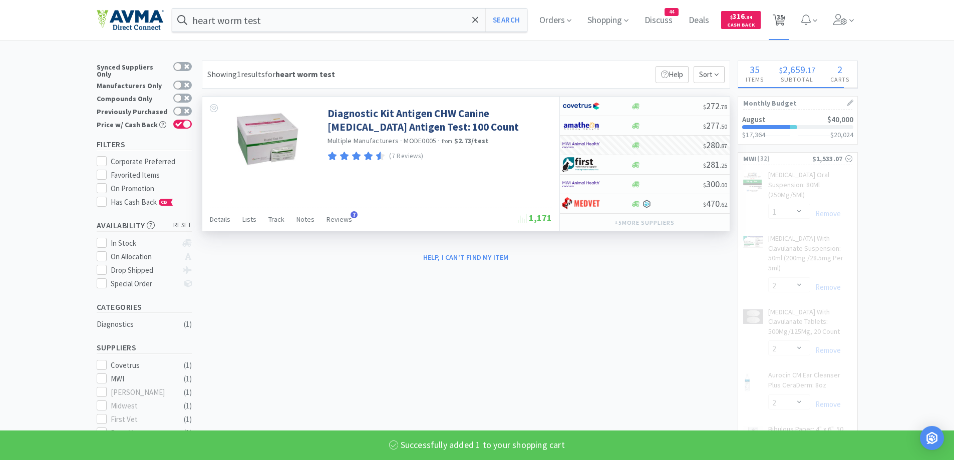
click at [789, 18] on span "35" at bounding box center [778, 20] width 21 height 40
select select "1"
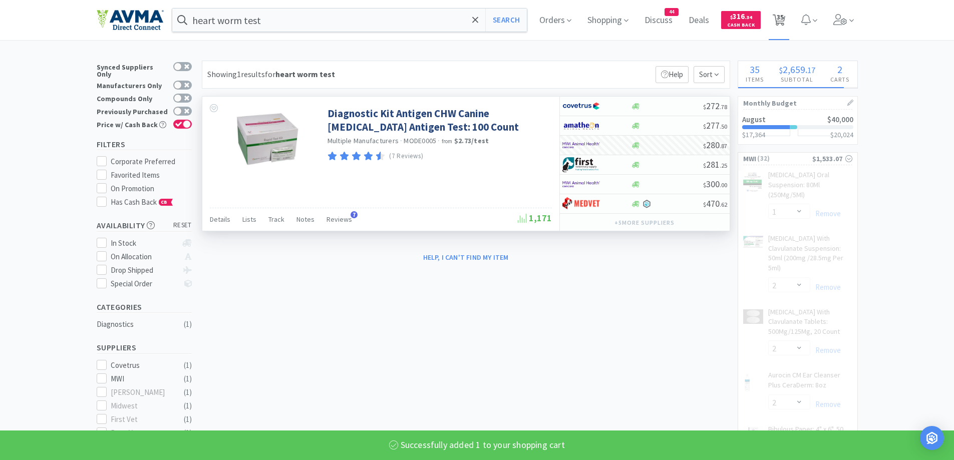
select select "2"
select select "1"
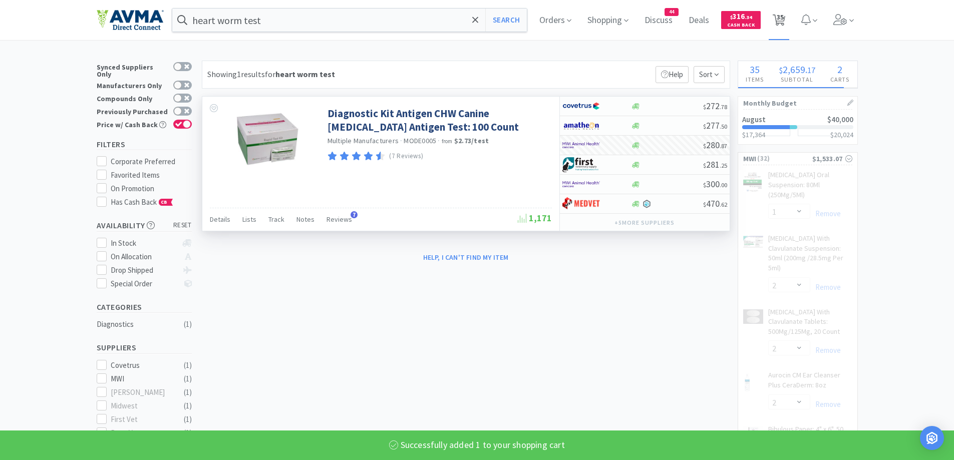
select select "2"
select select "10"
select select "1"
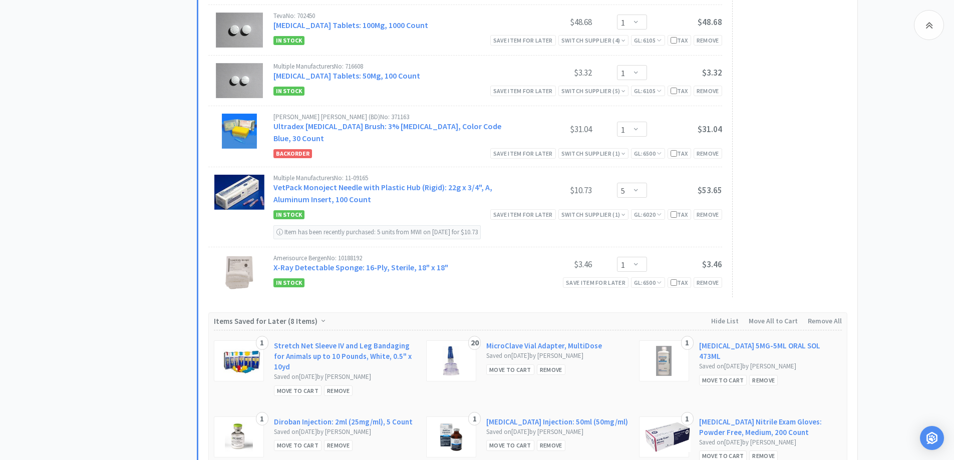
scroll to position [2003, 0]
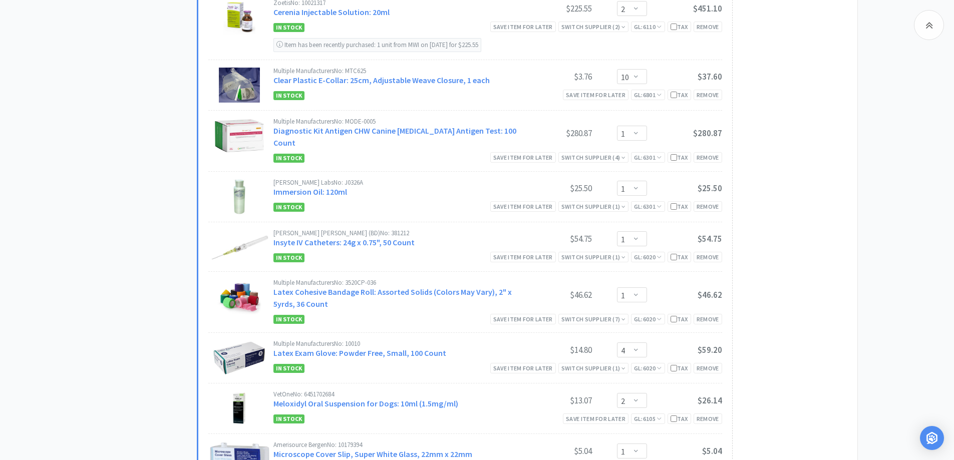
scroll to position [801, 0]
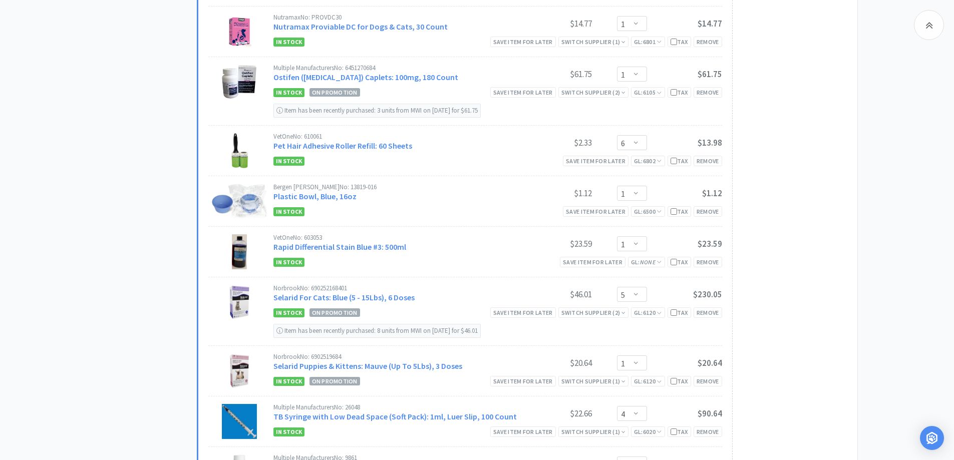
scroll to position [1502, 0]
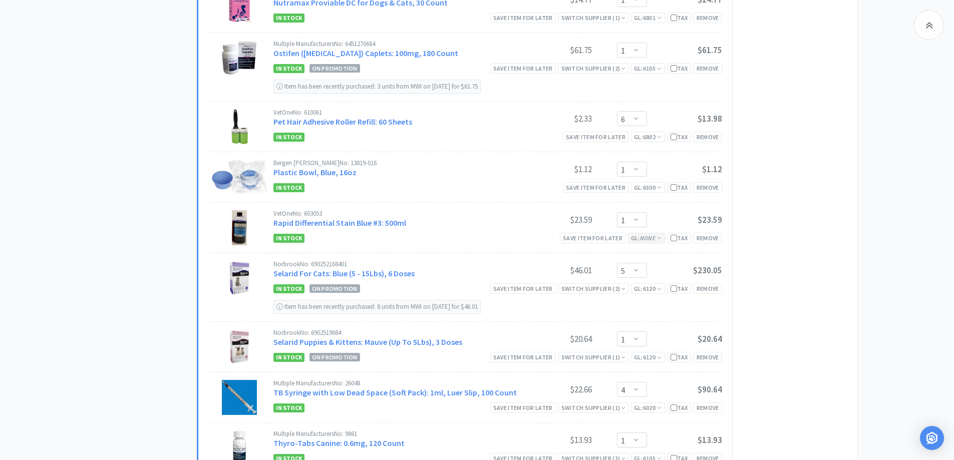
click at [652, 234] on icon "None" at bounding box center [648, 238] width 16 height 8
click at [649, 271] on select "Select a GL Code... [CREDIT_CARD_NUMBER] 7805 6600 6500 6001 6801 6025 6099 640…" at bounding box center [666, 281] width 92 height 20
click at [620, 271] on select "Select a GL Code... [CREDIT_CARD_NUMBER] 7805 6600 6500 6001 6801 6025 6099 640…" at bounding box center [666, 281] width 92 height 20
click at [676, 296] on button "Update GL Code" at bounding box center [666, 304] width 92 height 17
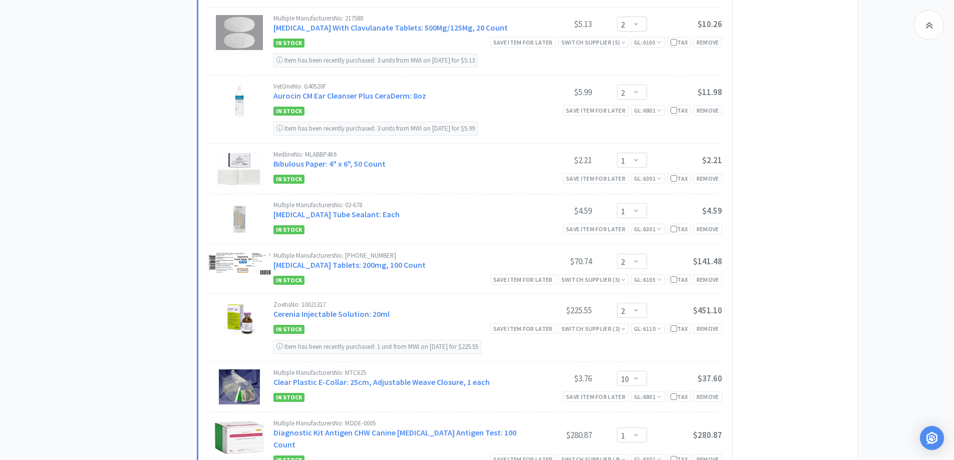
scroll to position [601, 0]
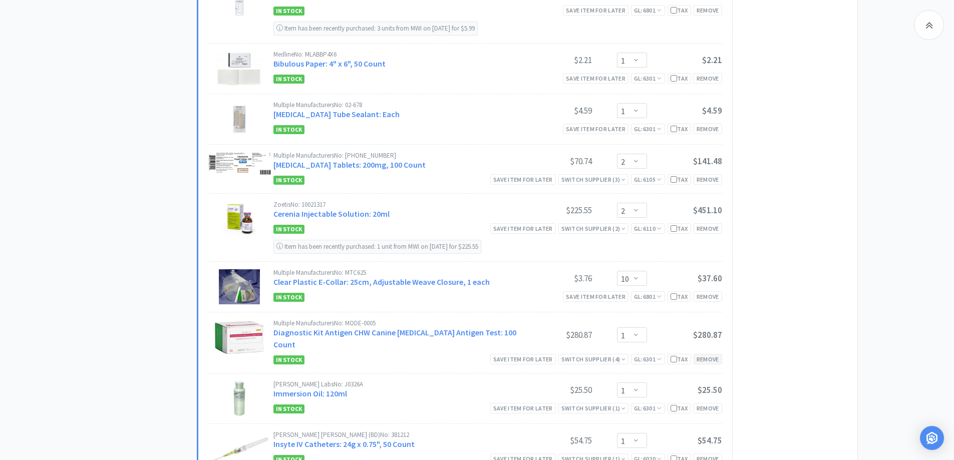
click at [710, 354] on div "Remove" at bounding box center [707, 359] width 29 height 11
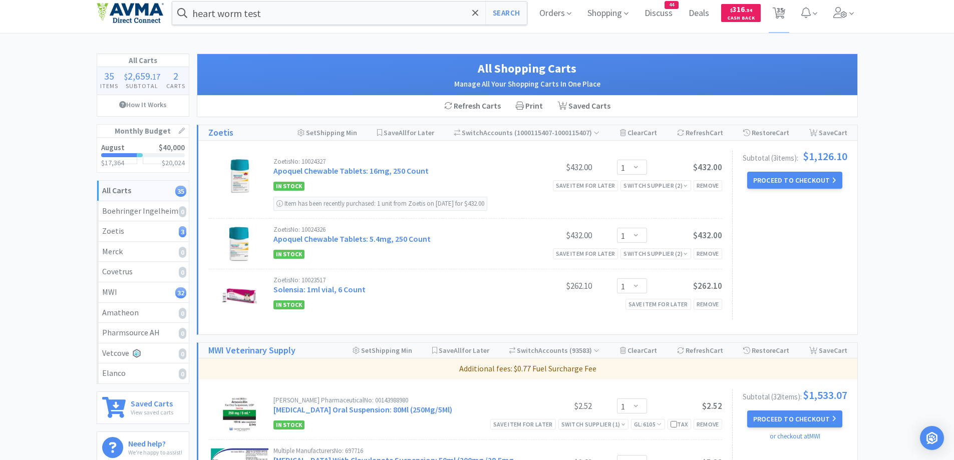
scroll to position [0, 0]
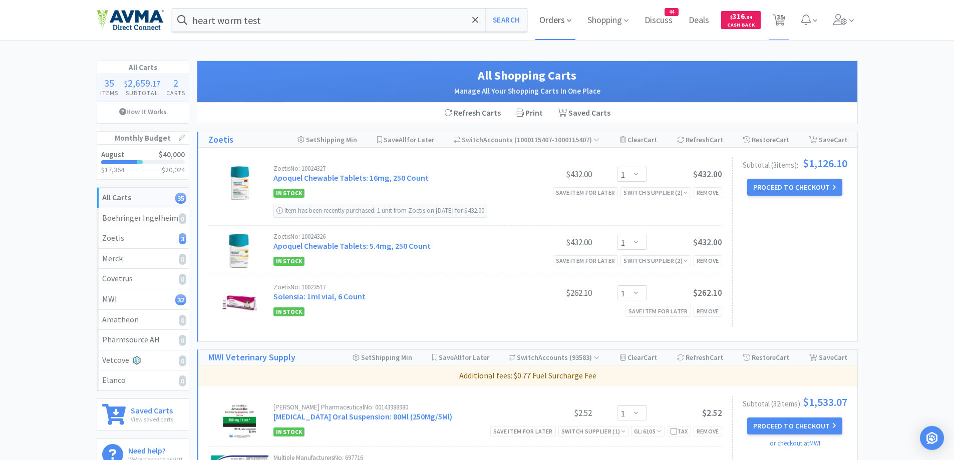
click at [546, 13] on span "Orders" at bounding box center [555, 20] width 40 height 40
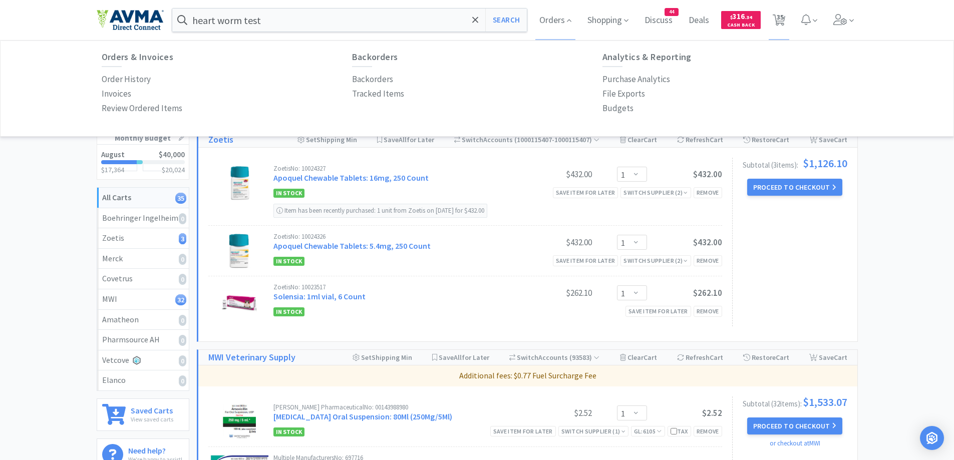
click at [118, 71] on div "Orders & Invoices Order History Invoices Review Ordered Items" at bounding box center [227, 84] width 250 height 64
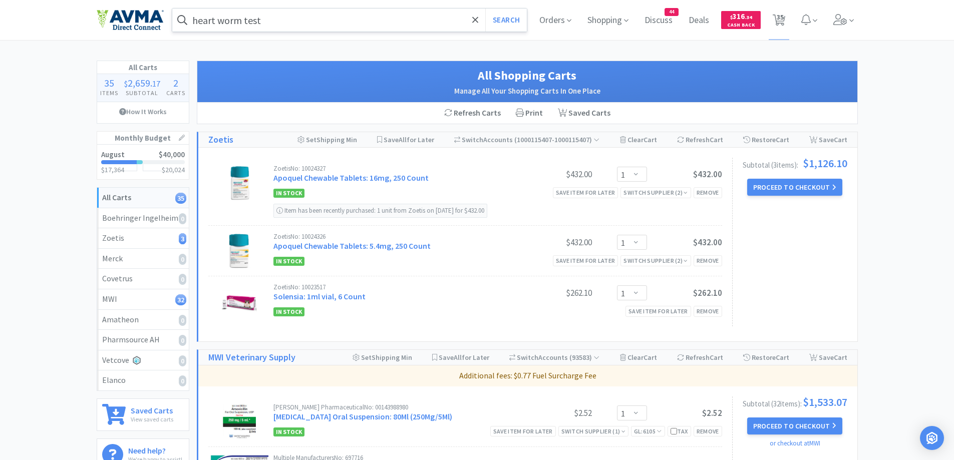
click at [339, 26] on input "heart worm test" at bounding box center [349, 20] width 355 height 23
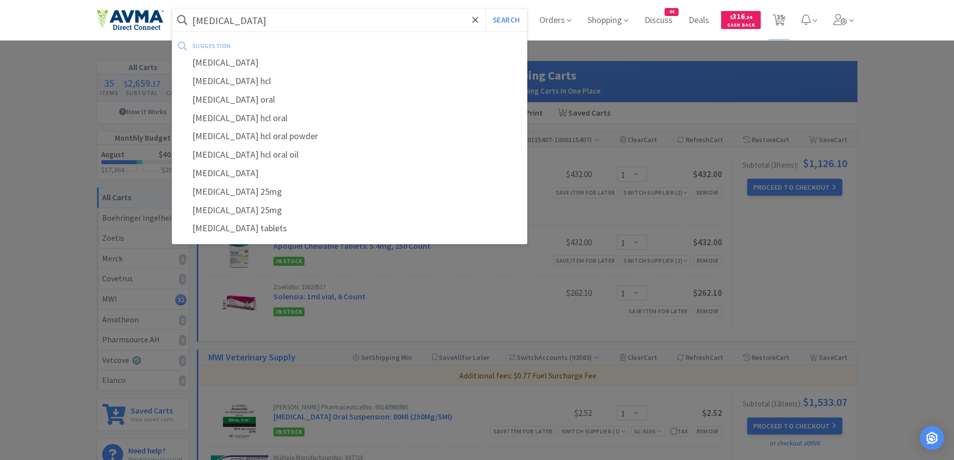
click at [485, 9] on button "Search" at bounding box center [506, 20] width 42 height 23
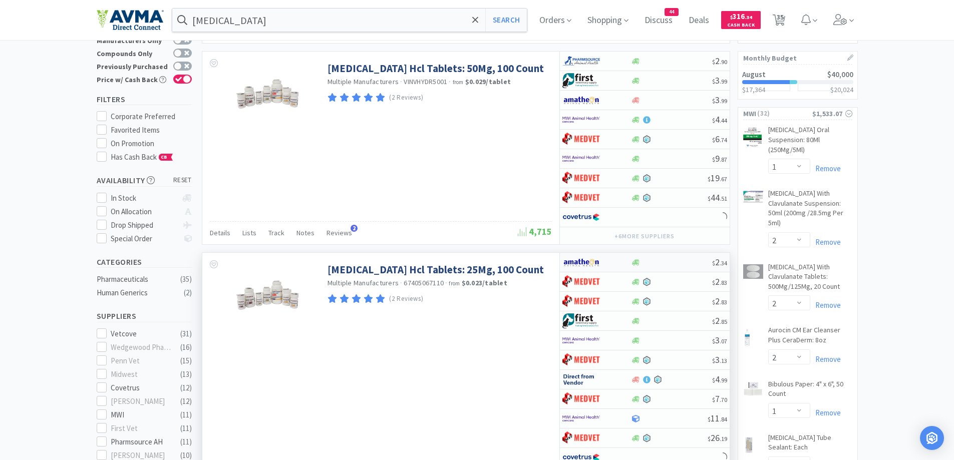
scroll to position [100, 0]
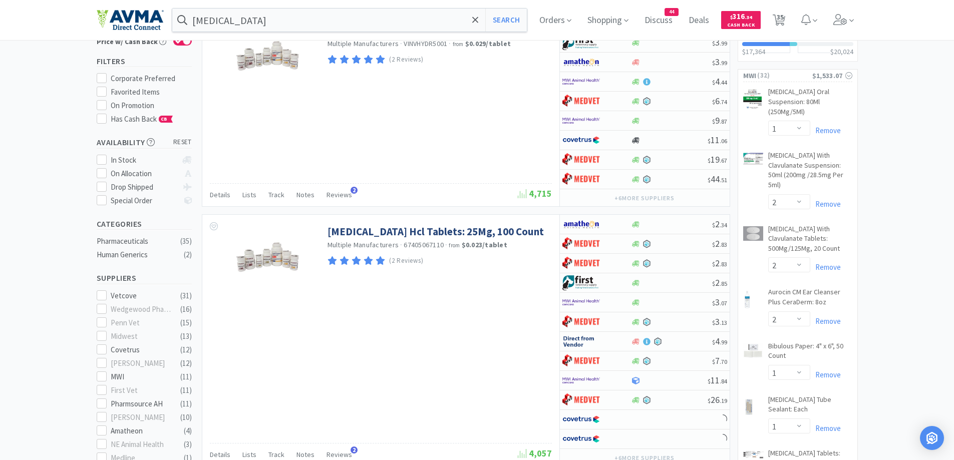
scroll to position [0, 0]
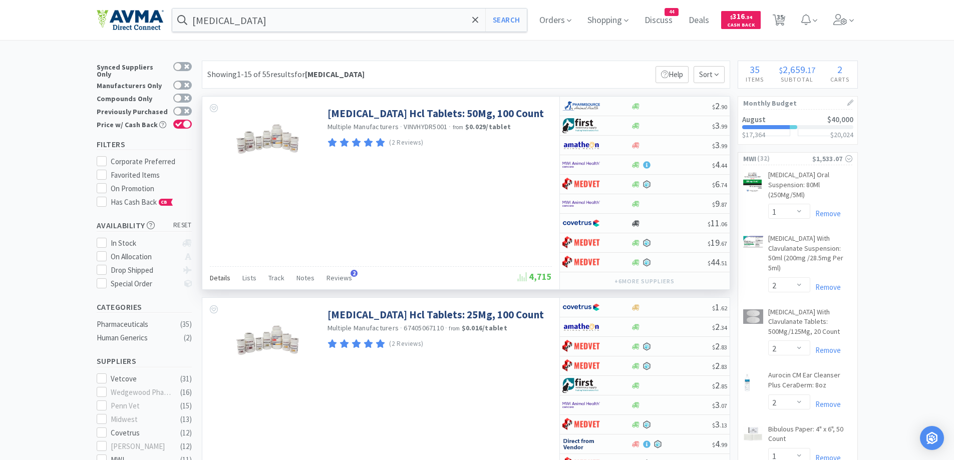
click at [221, 279] on span "Details" at bounding box center [220, 277] width 21 height 9
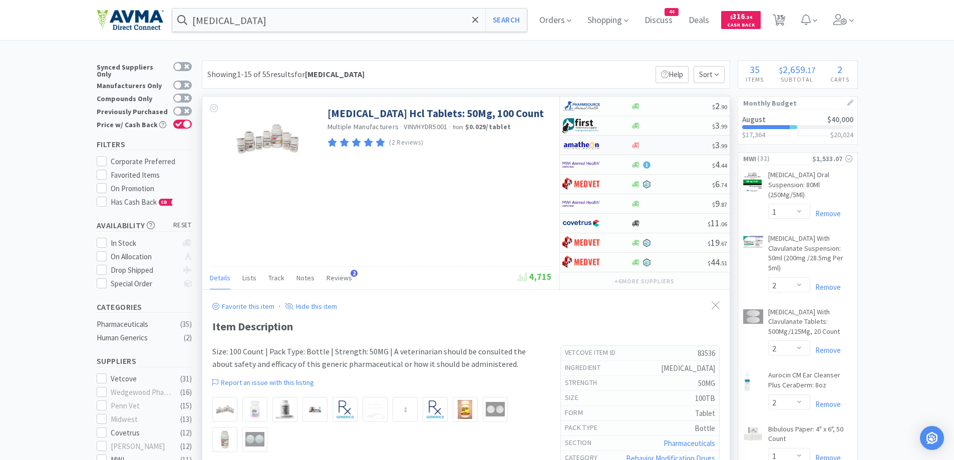
scroll to position [200, 0]
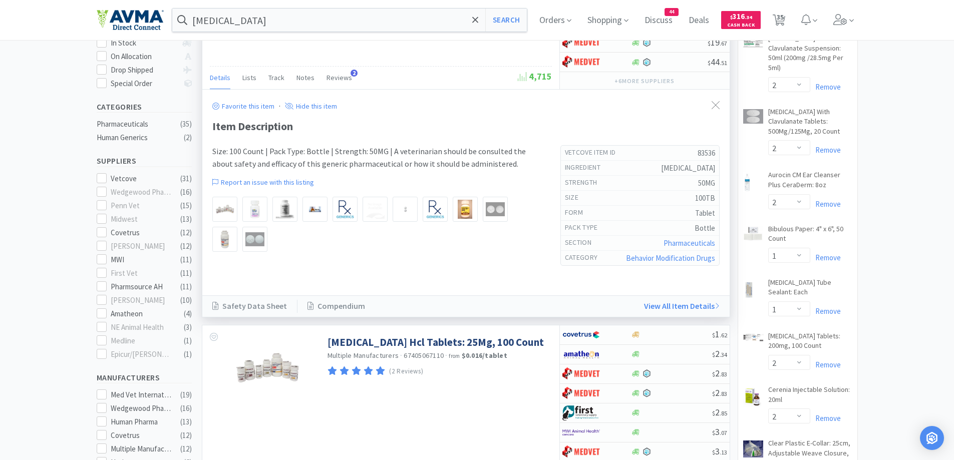
click at [510, 120] on div "Item Description" at bounding box center [465, 127] width 507 height 18
click at [710, 98] on div at bounding box center [715, 105] width 18 height 23
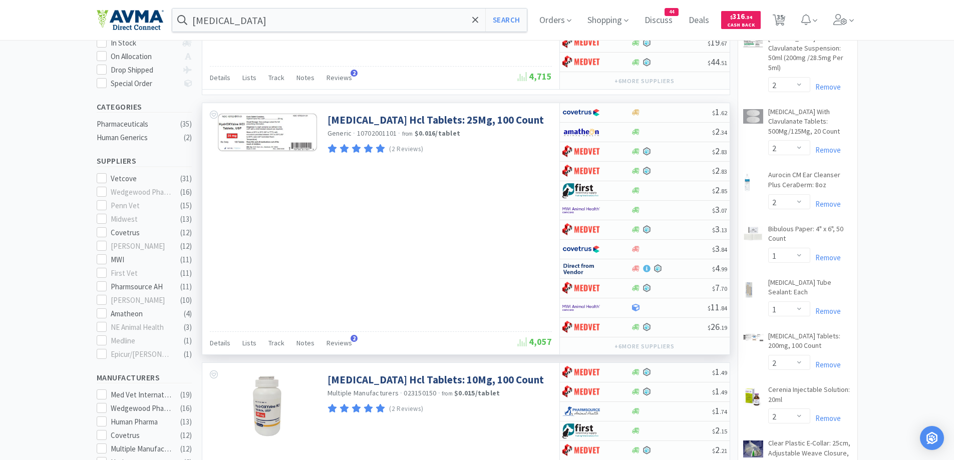
scroll to position [300, 0]
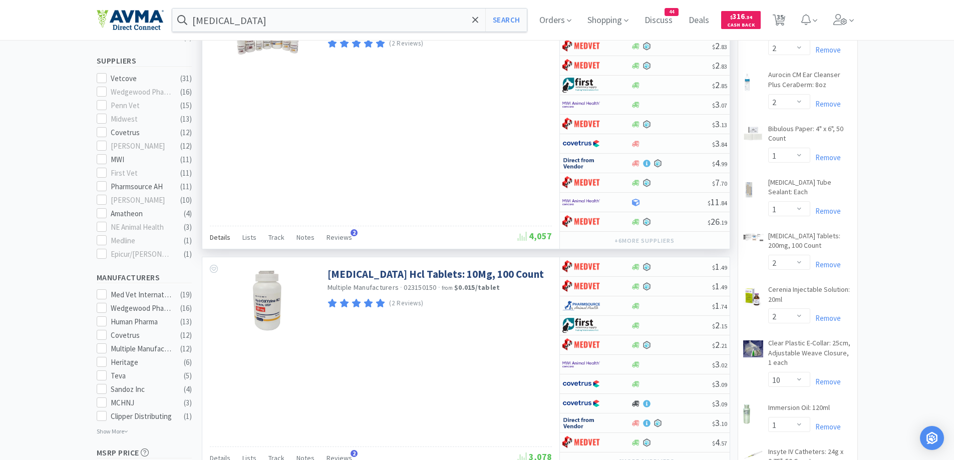
click at [225, 241] on span "Details" at bounding box center [220, 237] width 21 height 9
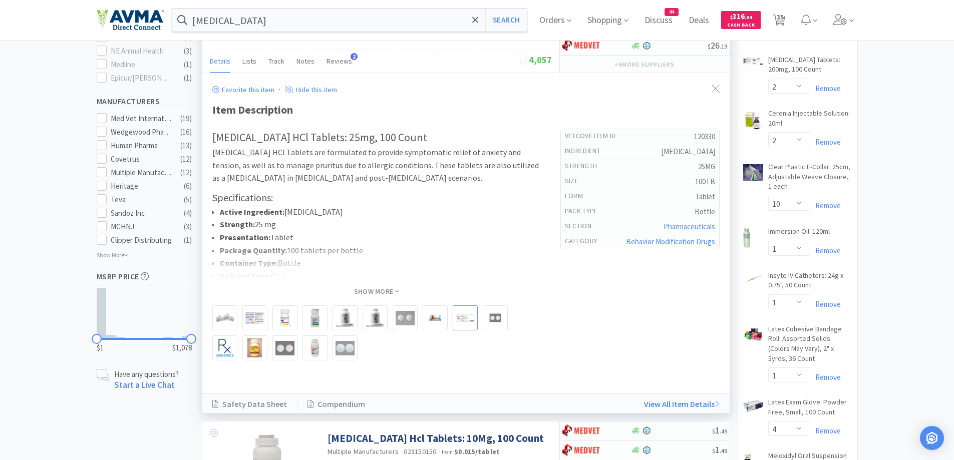
scroll to position [501, 0]
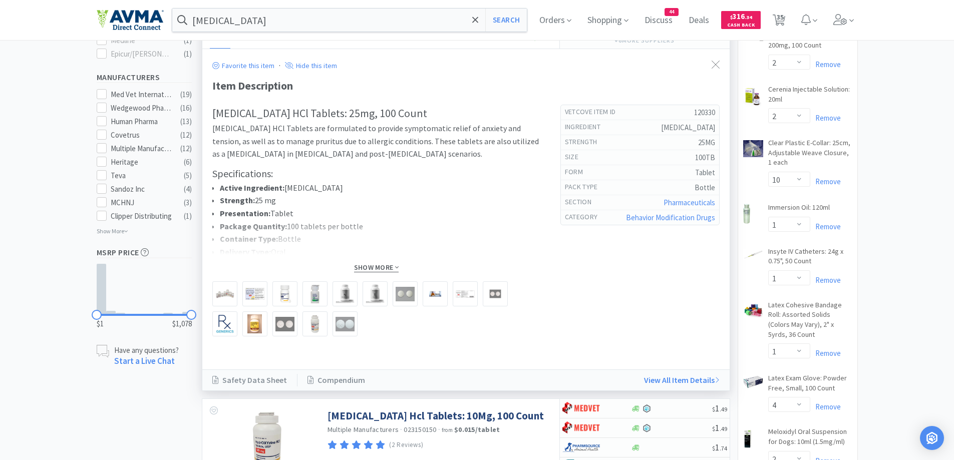
click at [369, 266] on span "Show More" at bounding box center [376, 268] width 45 height 10
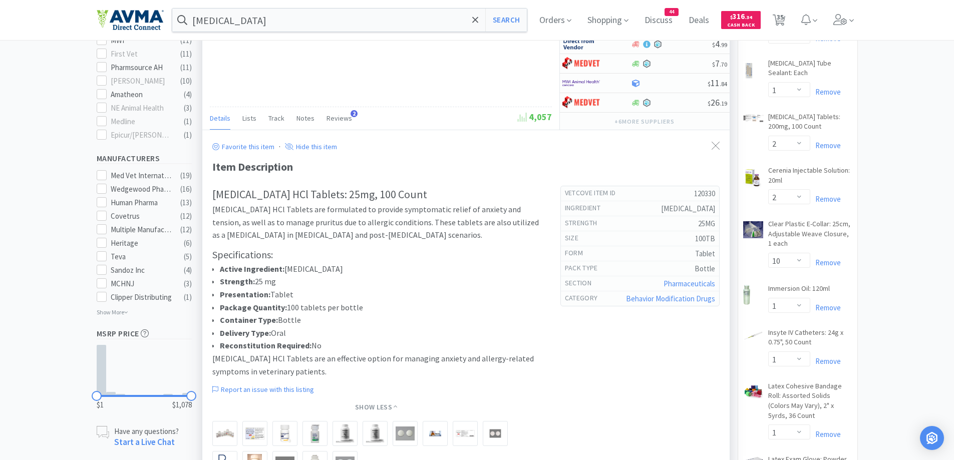
scroll to position [300, 0]
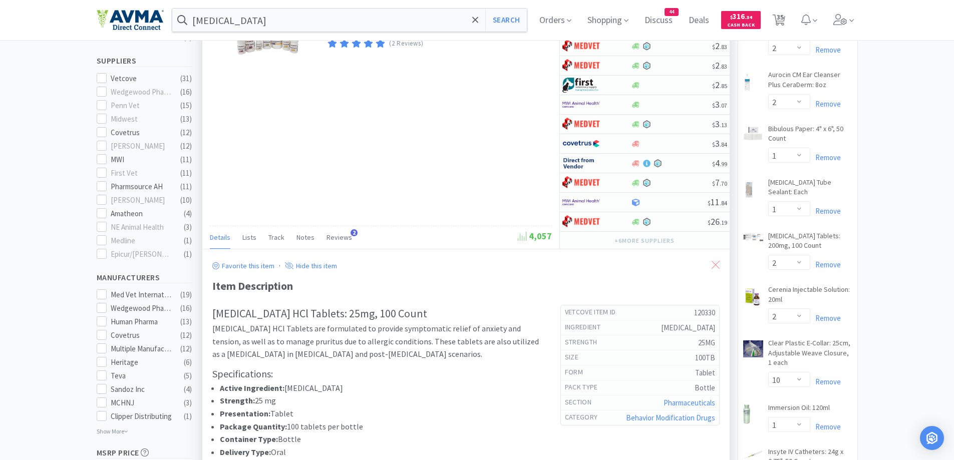
click at [714, 262] on icon at bounding box center [715, 265] width 8 height 8
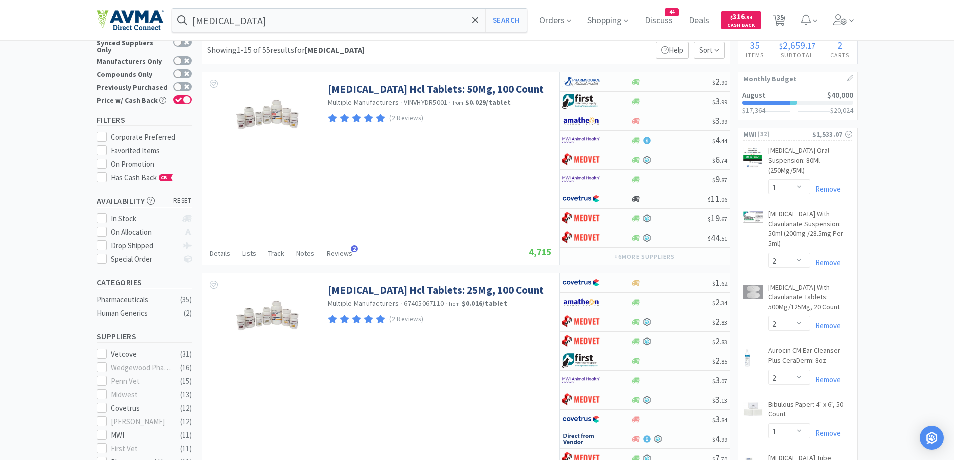
scroll to position [0, 0]
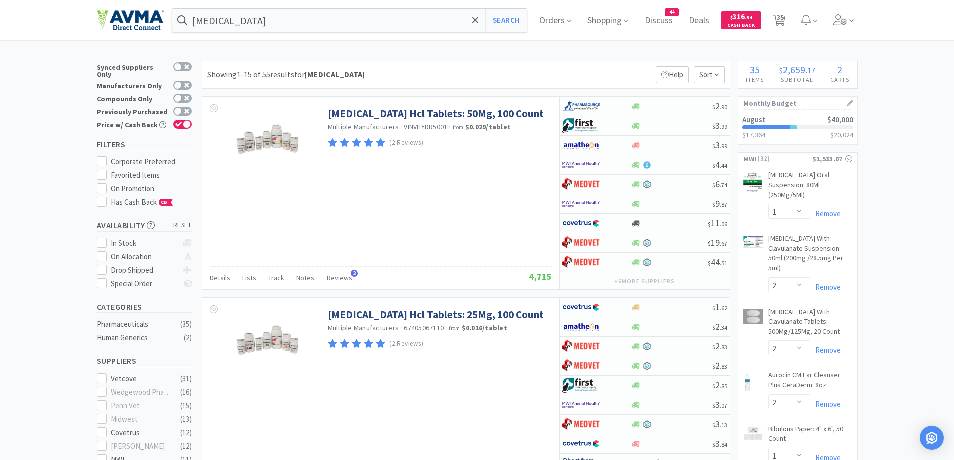
click at [538, 62] on div "Showing 1-15 of 55 results for [MEDICAL_DATA] Filters Help Sort" at bounding box center [466, 75] width 528 height 28
